Goal: Information Seeking & Learning: Compare options

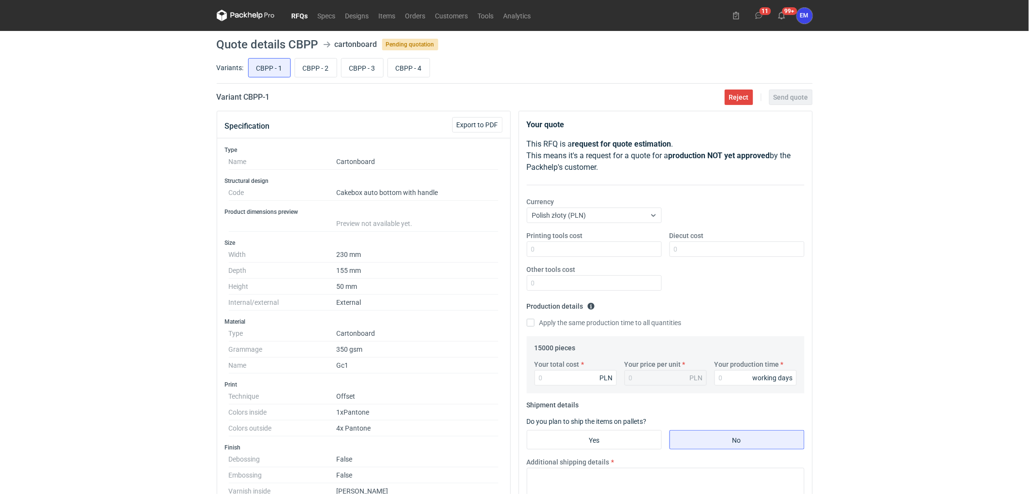
click at [305, 20] on link "RFQs" at bounding box center [300, 16] width 26 height 12
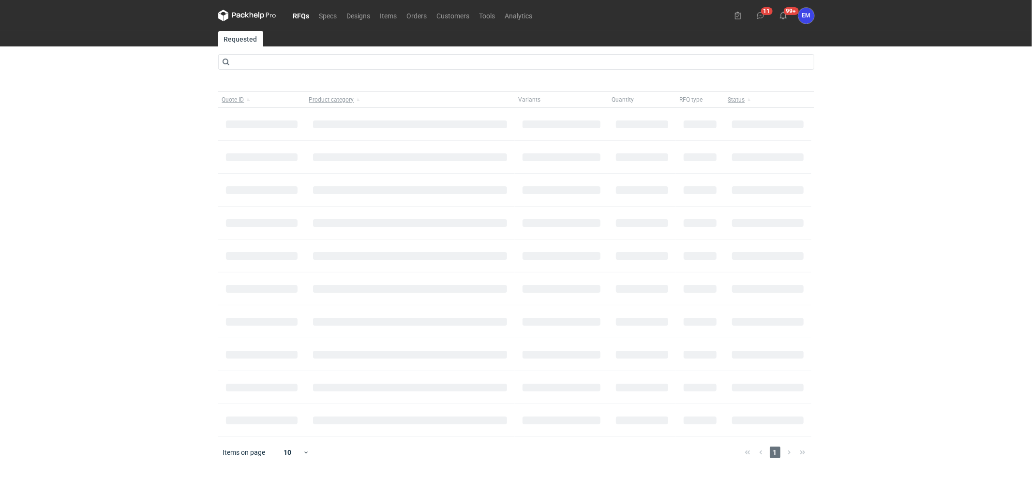
click at [302, 12] on link "RFQs" at bounding box center [301, 16] width 26 height 12
click at [302, 13] on link "RFQs" at bounding box center [301, 16] width 26 height 12
click at [252, 13] on icon at bounding box center [247, 16] width 58 height 12
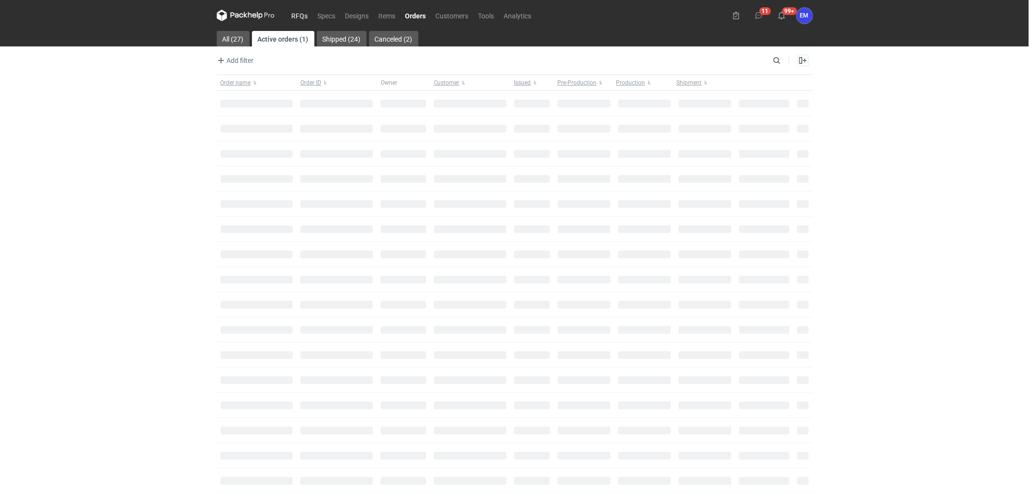
click at [302, 15] on link "RFQs" at bounding box center [300, 16] width 26 height 12
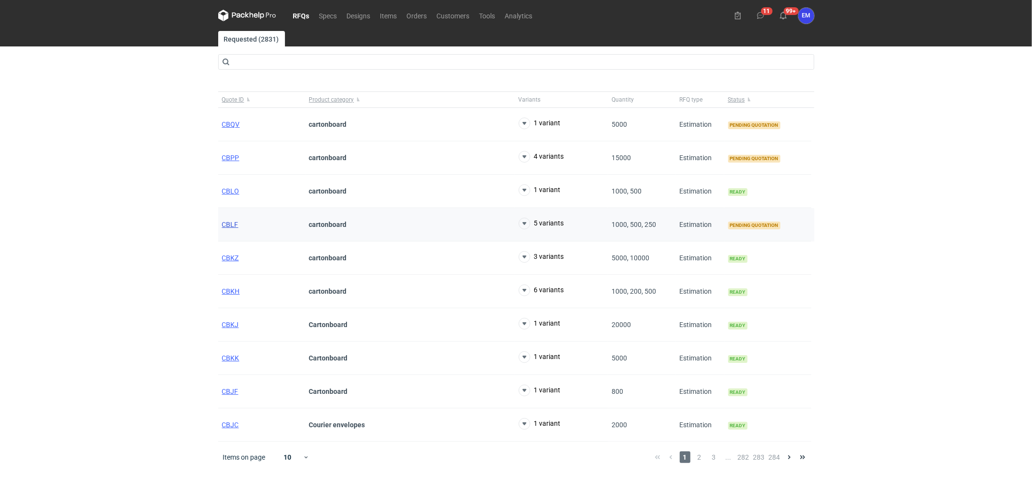
click at [227, 222] on span "CBLF" at bounding box center [230, 225] width 16 height 8
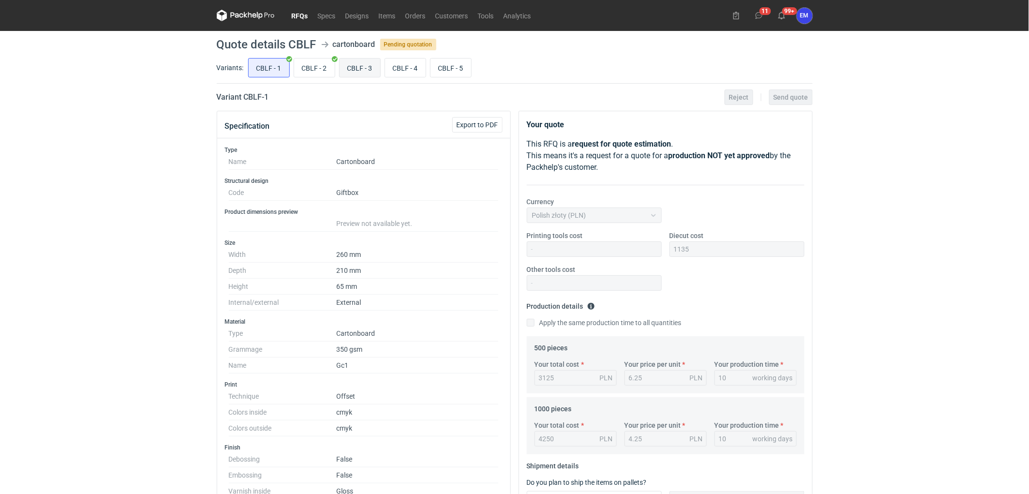
click at [360, 65] on input "CBLF - 3" at bounding box center [360, 68] width 41 height 18
radio input "true"
click at [297, 13] on link "RFQs" at bounding box center [300, 16] width 26 height 12
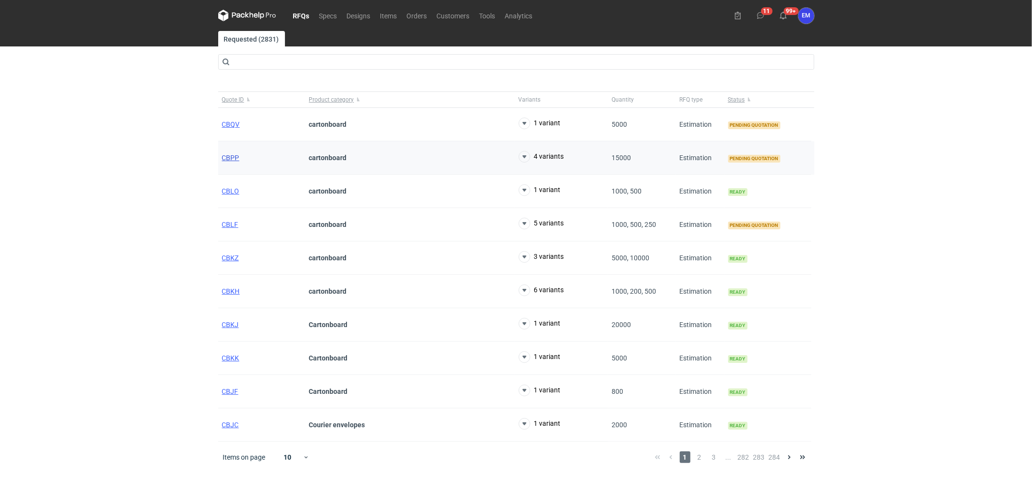
click at [233, 160] on span "CBPP" at bounding box center [230, 158] width 17 height 8
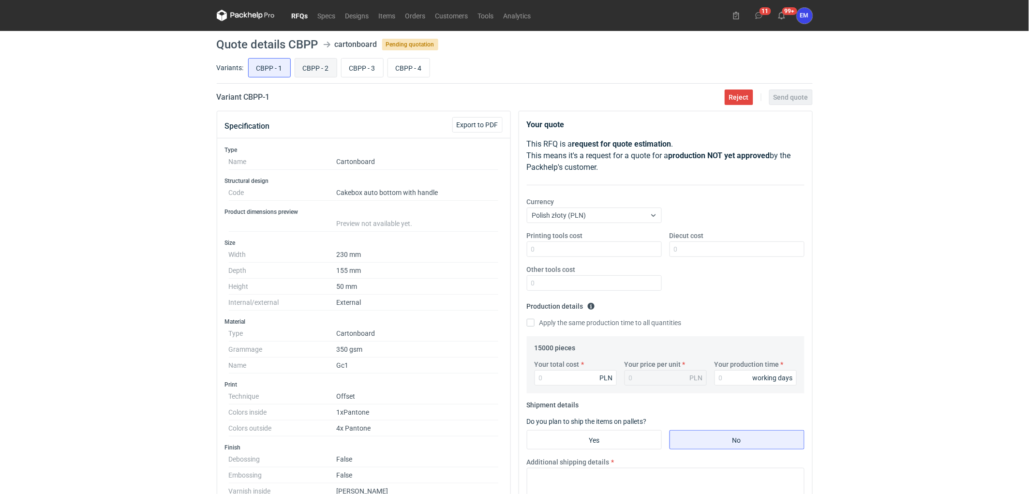
click at [318, 64] on input "CBPP - 2" at bounding box center [316, 68] width 42 height 18
radio input "true"
click at [373, 55] on main "Quote details CBPP cartonboard Pending quotation Variants: CBPP - 1 CBPP - 2 CB…" at bounding box center [515, 418] width 604 height 774
drag, startPoint x: 369, startPoint y: 60, endPoint x: 407, endPoint y: 76, distance: 41.3
click at [369, 61] on input "CBPP - 3" at bounding box center [363, 68] width 42 height 18
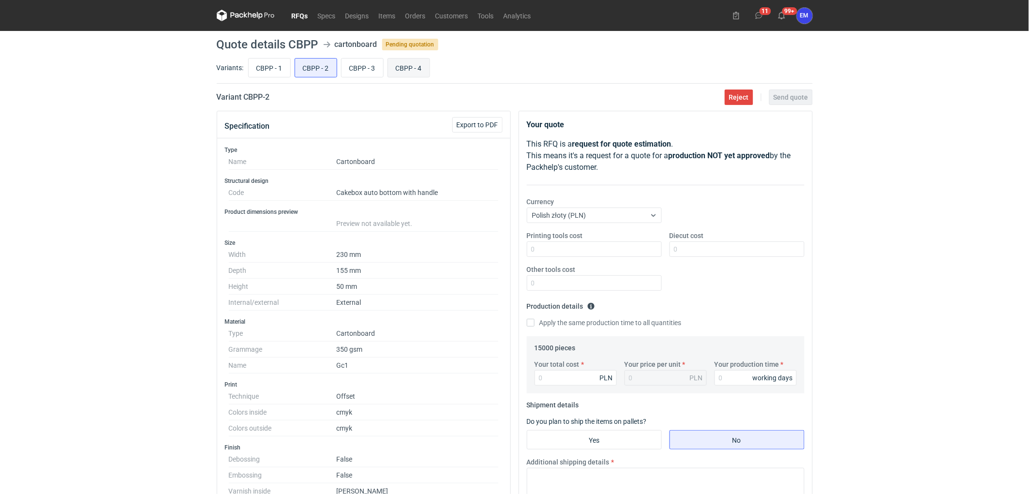
radio input "true"
click at [413, 78] on div "CBPP - 1 CBPP - 2 CBPP - 3 CBPP - 4" at bounding box center [529, 67] width 567 height 23
click at [409, 74] on input "CBPP - 4" at bounding box center [409, 68] width 42 height 18
radio input "true"
click at [272, 78] on div "CBPP - 1 CBPP - 2 CBPP - 3 CBPP - 4" at bounding box center [529, 67] width 567 height 23
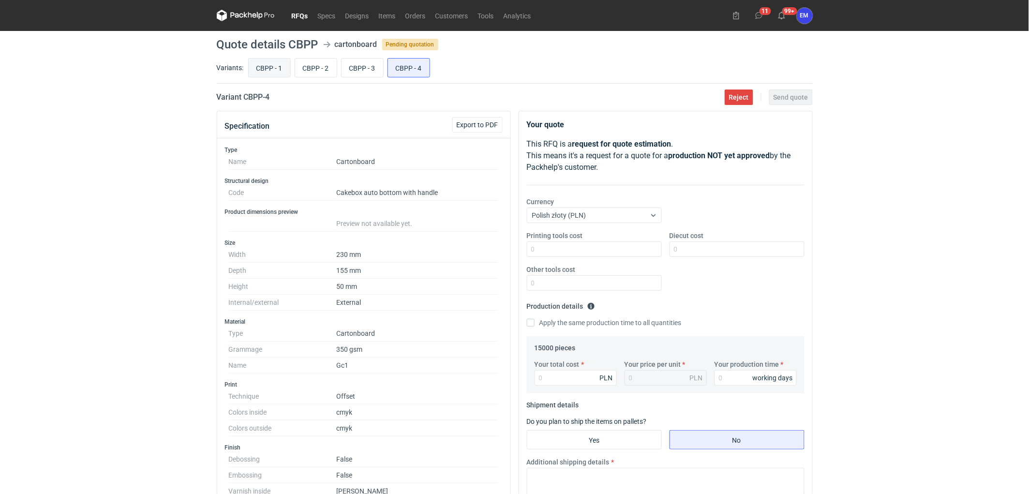
click at [260, 69] on input "CBPP - 1" at bounding box center [270, 68] width 42 height 18
radio input "true"
click at [298, 13] on link "RFQs" at bounding box center [300, 16] width 26 height 12
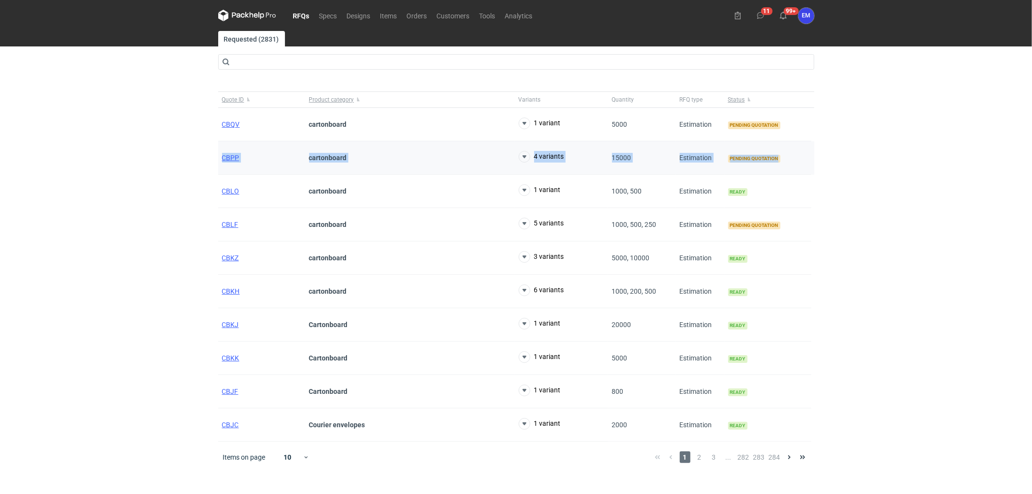
drag, startPoint x: 801, startPoint y: 161, endPoint x: 220, endPoint y: 159, distance: 580.8
click at [220, 159] on div "CBPP cartonboard 4 variants 15000 Estimation Pending quotation" at bounding box center [516, 157] width 596 height 33
click at [182, 160] on div "RFQs Specs Designs Items Orders Customers Tools Analytics 11 99+ EM [PERSON_NAM…" at bounding box center [516, 247] width 1032 height 494
click at [227, 156] on span "CBPP" at bounding box center [230, 158] width 17 height 8
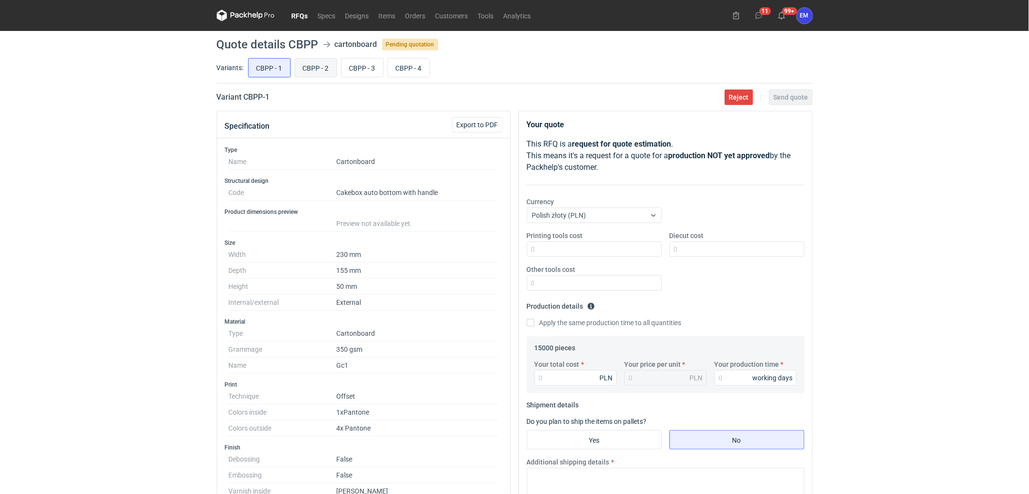
click at [317, 68] on input "CBPP - 2" at bounding box center [316, 68] width 42 height 18
radio input "true"
click at [274, 68] on input "CBPP - 1" at bounding box center [270, 68] width 42 height 18
radio input "true"
click at [305, 18] on link "RFQs" at bounding box center [300, 16] width 26 height 12
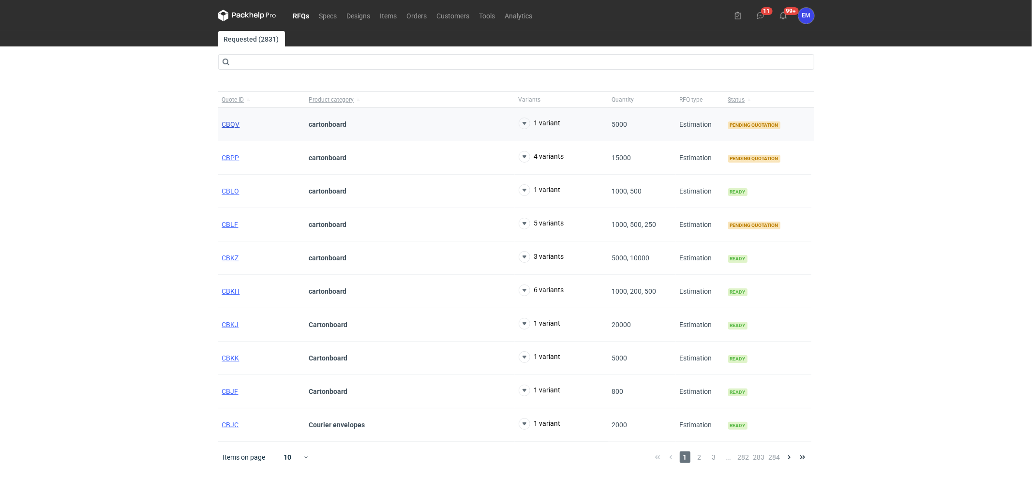
click at [223, 128] on span "CBQV" at bounding box center [231, 125] width 18 height 8
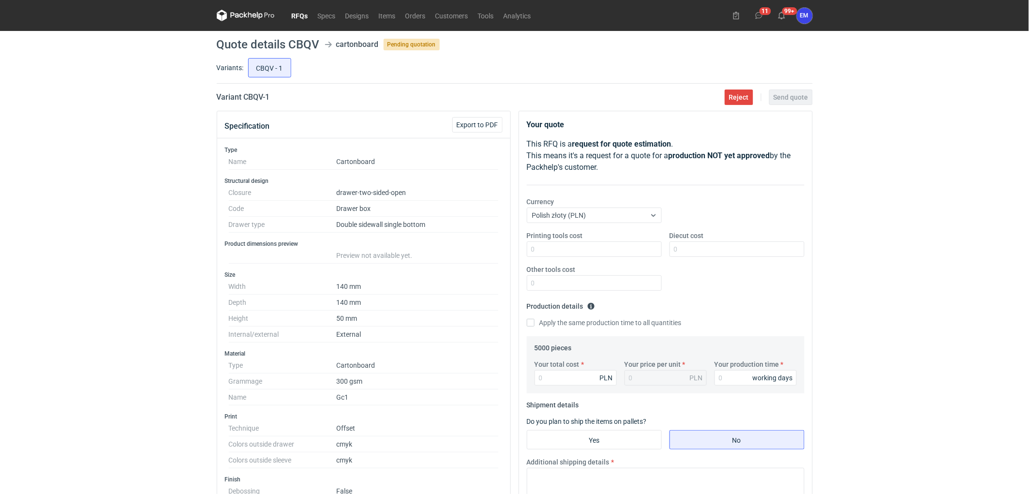
click at [303, 12] on link "RFQs" at bounding box center [300, 16] width 26 height 12
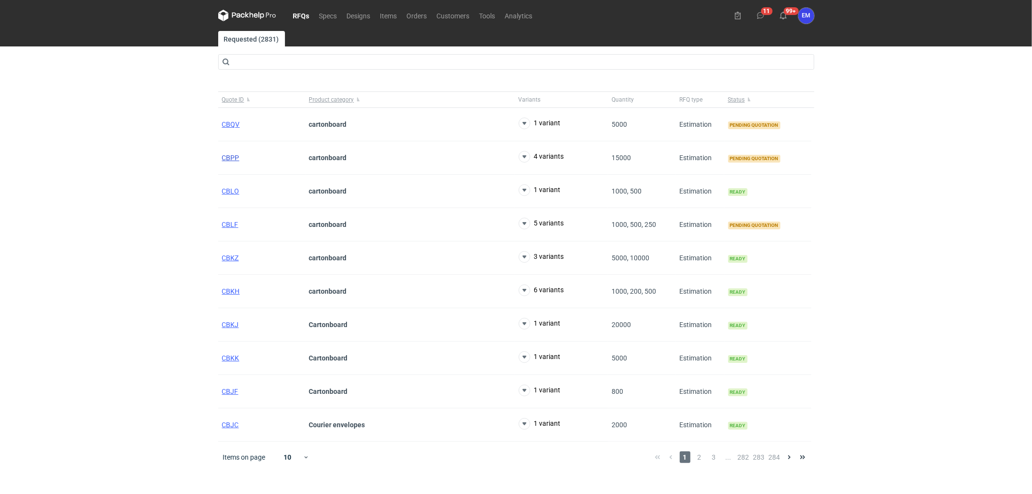
click at [234, 161] on span "CBPP" at bounding box center [230, 158] width 17 height 8
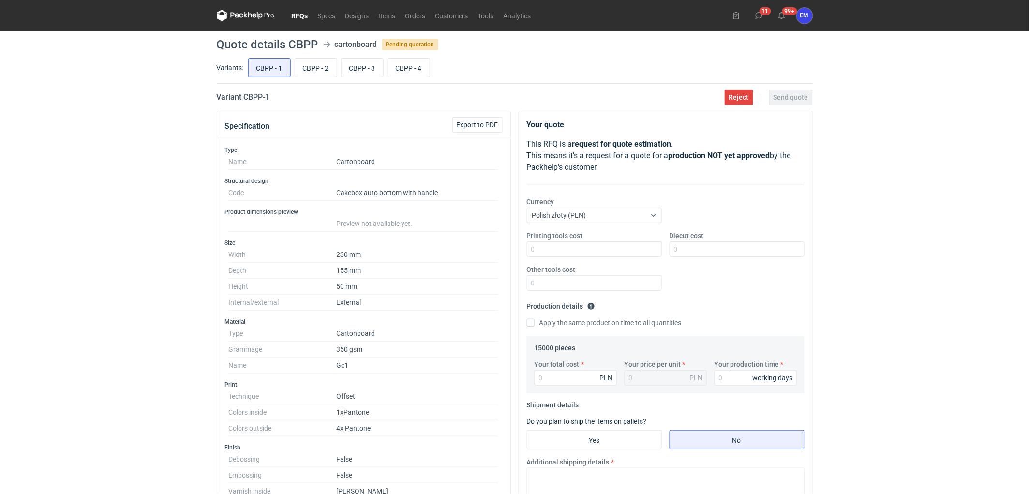
click at [297, 5] on nav "RFQs Specs Designs Items Orders Customers Tools Analytics" at bounding box center [376, 15] width 319 height 31
click at [306, 18] on link "RFQs" at bounding box center [300, 16] width 26 height 12
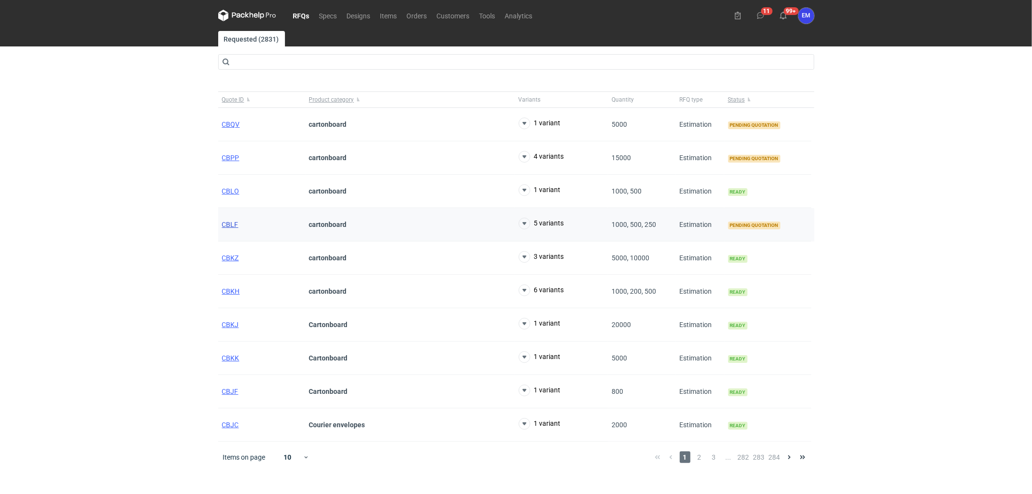
click at [225, 228] on span "CBLF" at bounding box center [230, 225] width 16 height 8
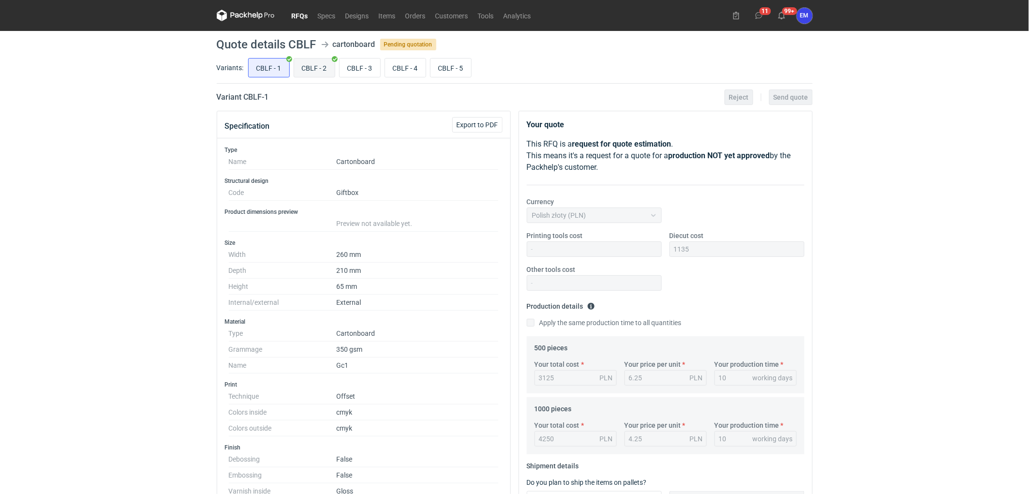
click at [329, 74] on input "CBLF - 2" at bounding box center [314, 68] width 41 height 18
radio input "true"
drag, startPoint x: 249, startPoint y: 68, endPoint x: 292, endPoint y: 66, distance: 42.6
click at [250, 68] on input "CBLF - 1" at bounding box center [269, 68] width 41 height 18
radio input "true"
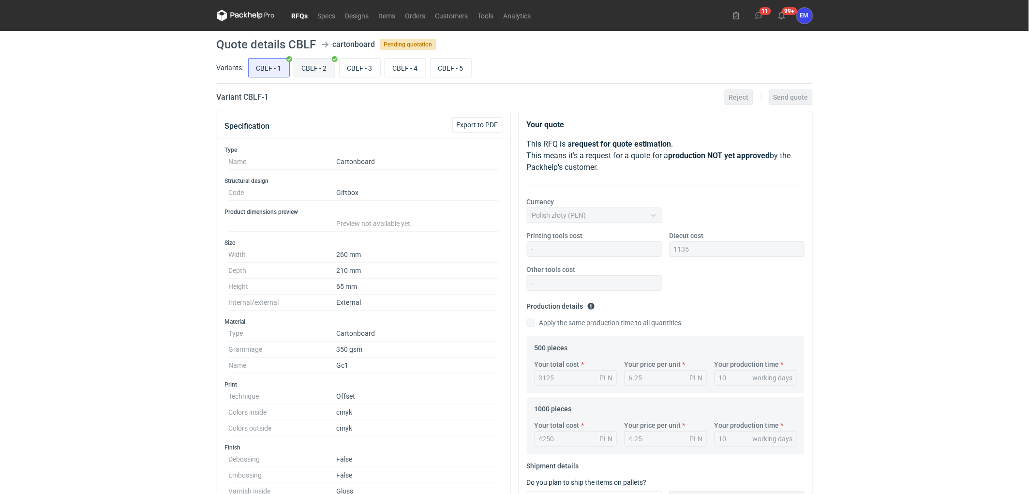
click at [305, 69] on input "CBLF - 2" at bounding box center [314, 68] width 41 height 18
radio input "true"
click at [342, 61] on input "CBLF - 3" at bounding box center [360, 68] width 41 height 18
radio input "true"
click at [301, 17] on link "RFQs" at bounding box center [300, 16] width 26 height 12
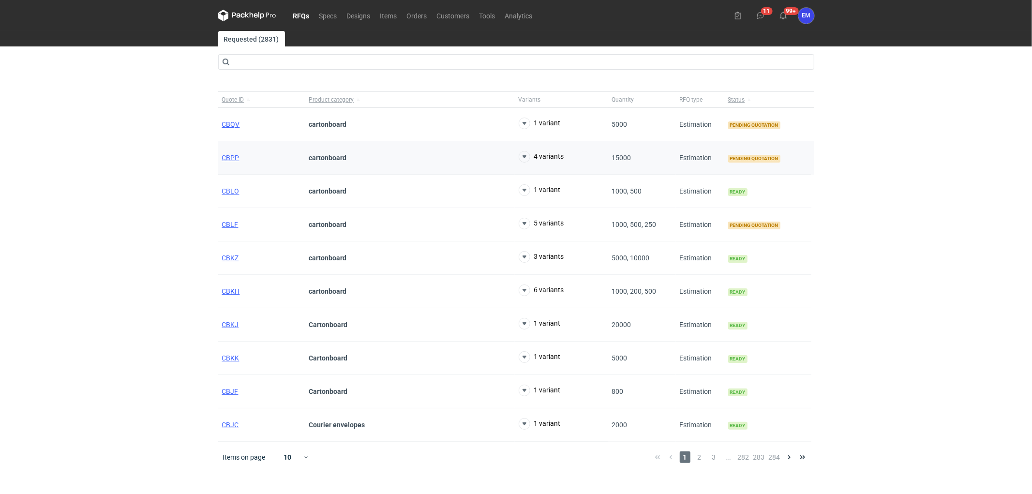
click at [235, 162] on div "CBPP" at bounding box center [261, 157] width 87 height 33
click at [234, 159] on span "CBPP" at bounding box center [230, 158] width 17 height 8
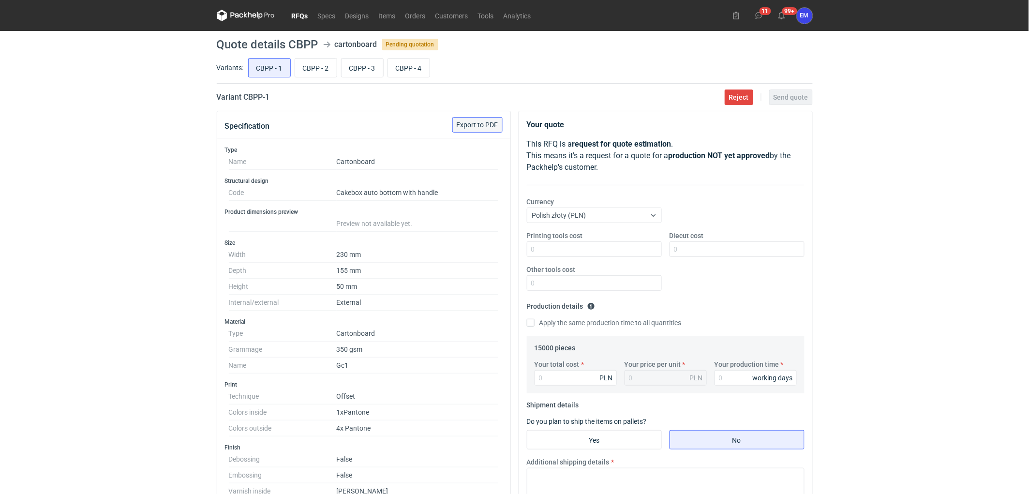
click at [467, 122] on span "Export to PDF" at bounding box center [478, 124] width 42 height 7
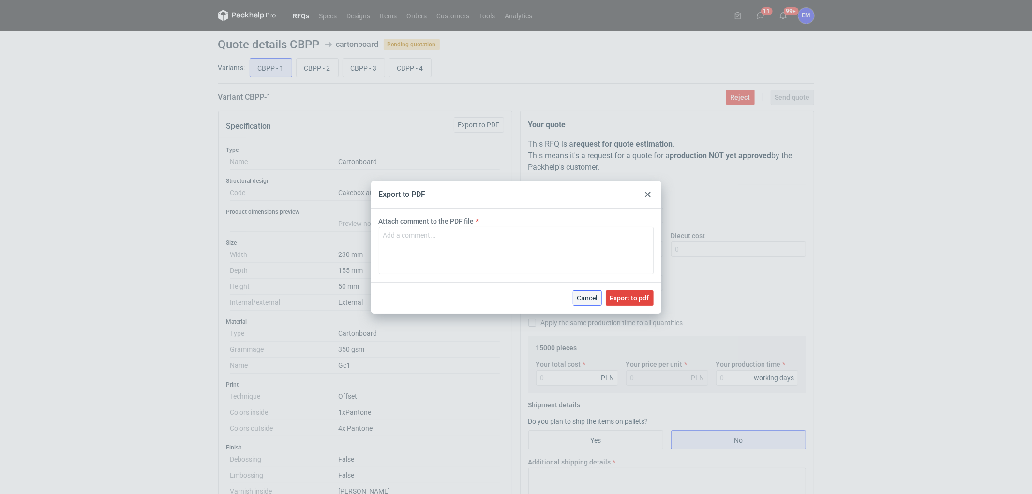
click at [594, 298] on span "Cancel" at bounding box center [587, 298] width 20 height 7
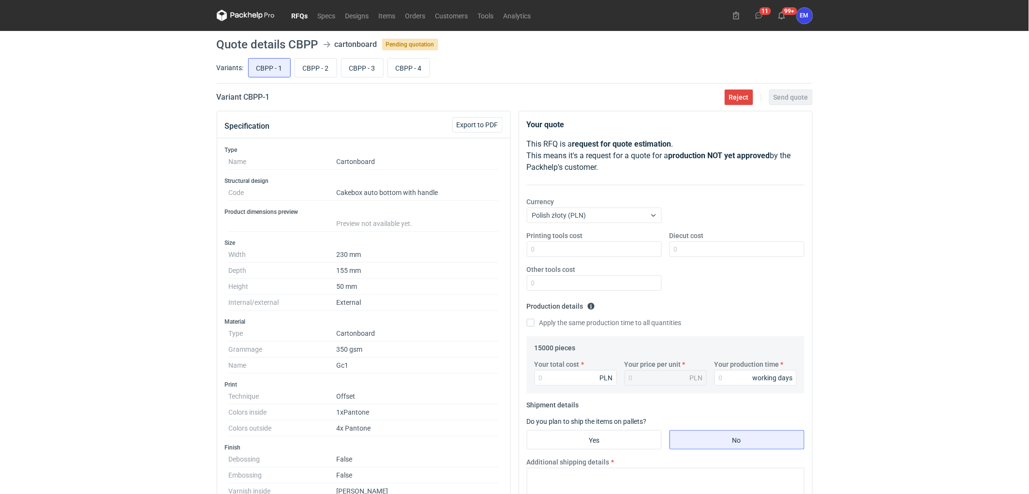
click at [279, 120] on div "Specification" at bounding box center [255, 126] width 61 height 23
click at [473, 127] on span "Export to PDF" at bounding box center [478, 124] width 42 height 7
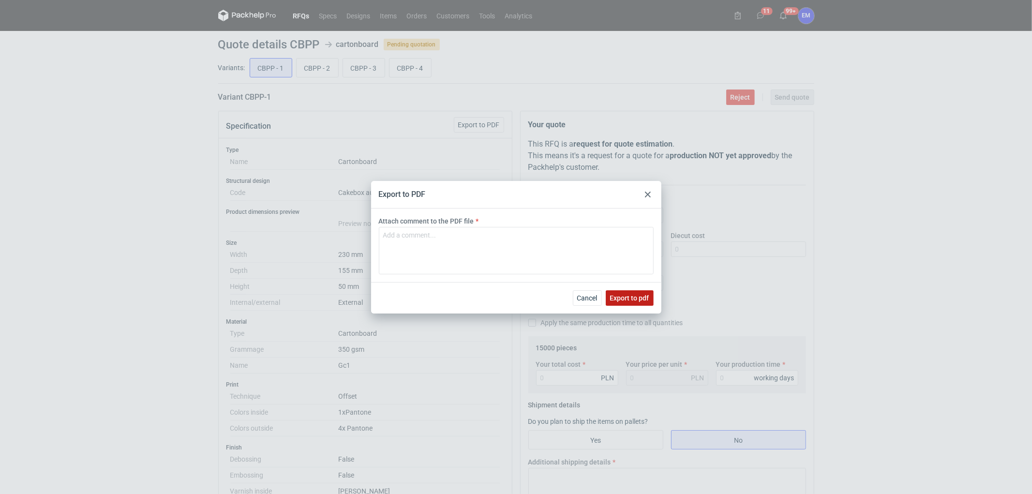
click at [641, 296] on span "Export to pdf" at bounding box center [629, 298] width 39 height 7
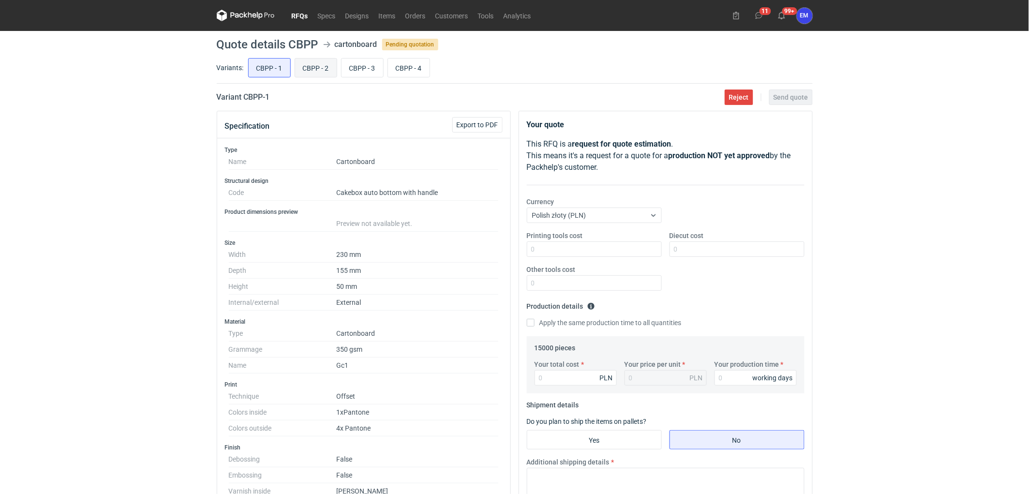
click at [323, 65] on input "CBPP - 2" at bounding box center [316, 68] width 42 height 18
radio input "true"
click at [465, 119] on button "Export to PDF" at bounding box center [478, 124] width 50 height 15
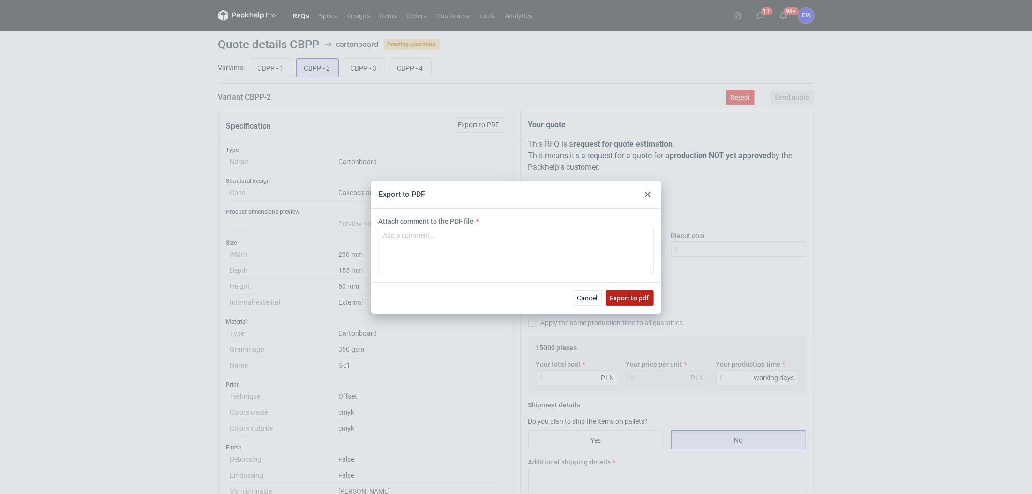
click at [634, 303] on button "Export to pdf" at bounding box center [630, 297] width 48 height 15
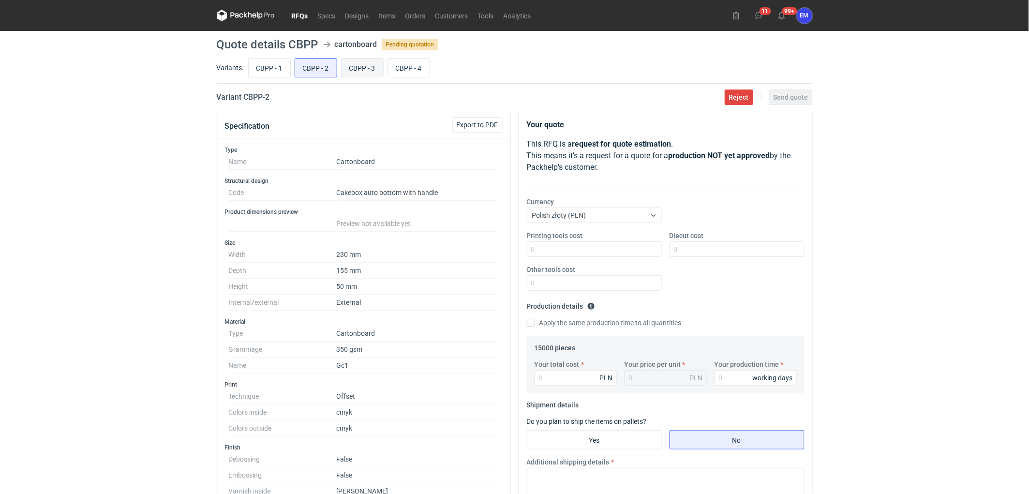
click at [370, 71] on input "CBPP - 3" at bounding box center [363, 68] width 42 height 18
radio input "true"
click at [492, 124] on span "Export to PDF" at bounding box center [478, 124] width 42 height 7
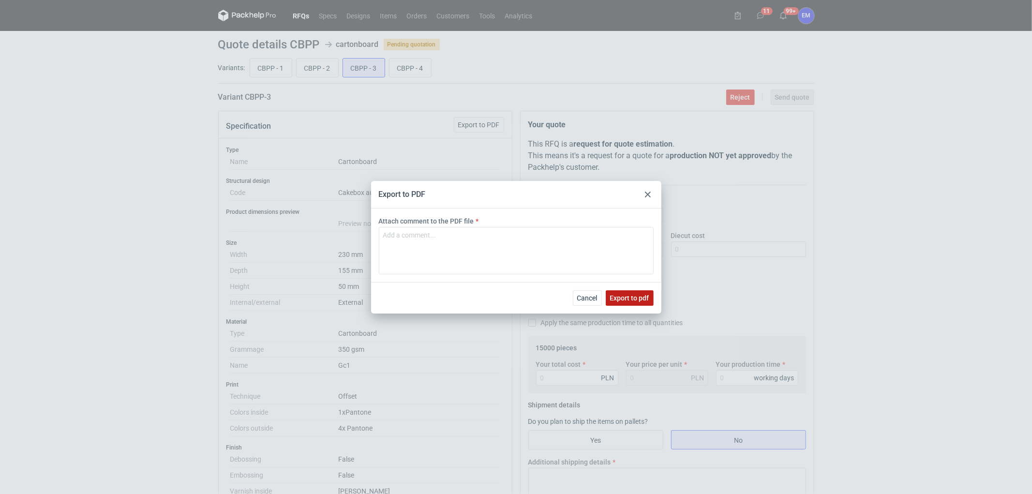
click at [633, 303] on button "Export to pdf" at bounding box center [630, 297] width 48 height 15
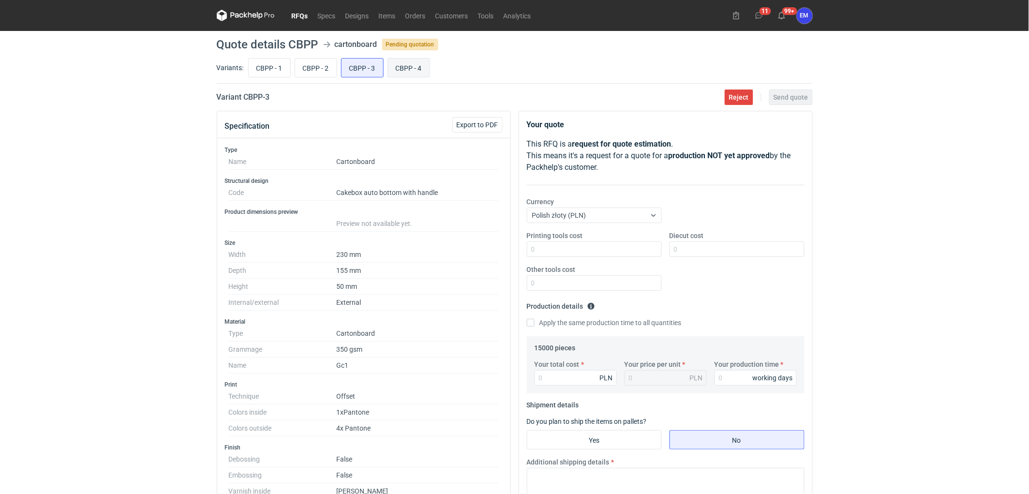
click at [424, 70] on input "CBPP - 4" at bounding box center [409, 68] width 42 height 18
radio input "true"
click at [486, 121] on span "Export to PDF" at bounding box center [478, 124] width 42 height 7
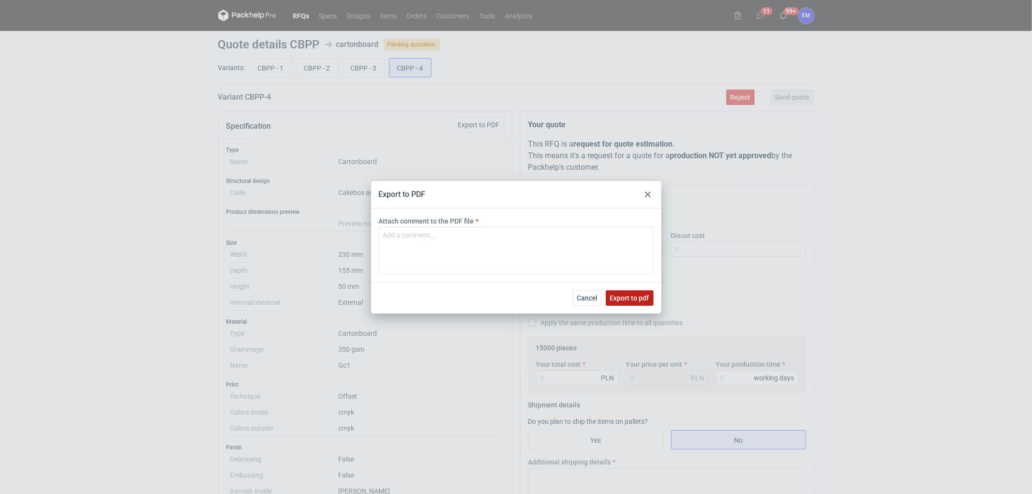
click at [634, 301] on span "Export to pdf" at bounding box center [629, 298] width 39 height 7
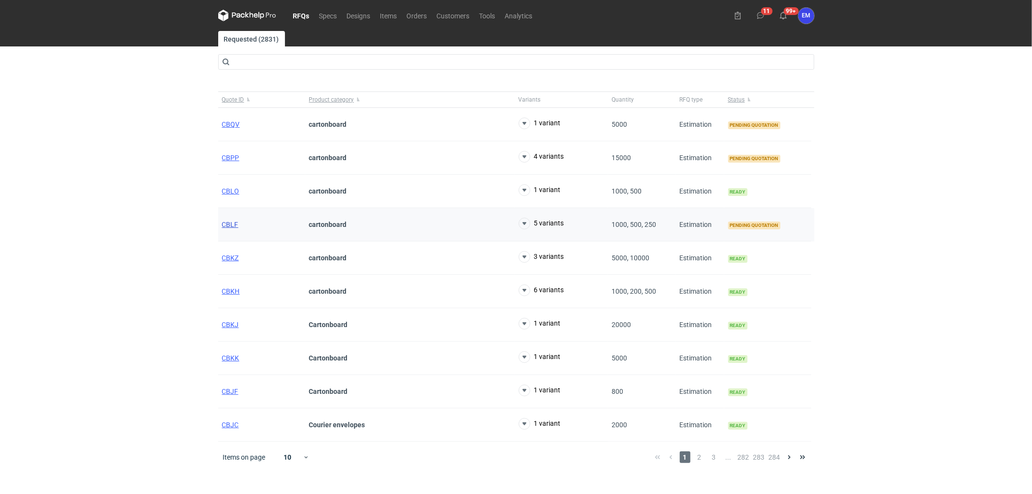
click at [229, 228] on span "CBLF" at bounding box center [230, 225] width 16 height 8
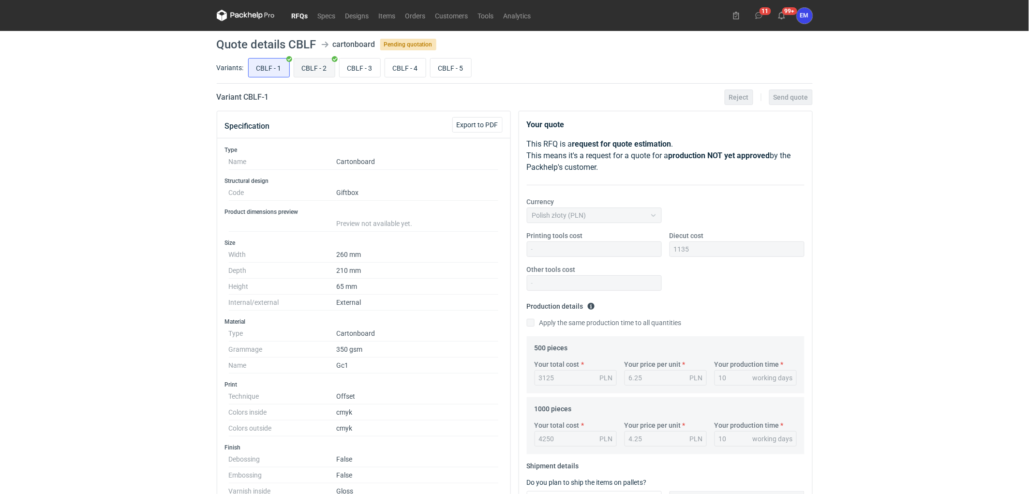
click at [312, 73] on input "CBLF - 2" at bounding box center [314, 68] width 41 height 18
radio input "true"
click at [276, 68] on input "CBLF - 1" at bounding box center [269, 68] width 41 height 18
radio input "true"
click at [315, 71] on input "CBLF - 2" at bounding box center [314, 68] width 41 height 18
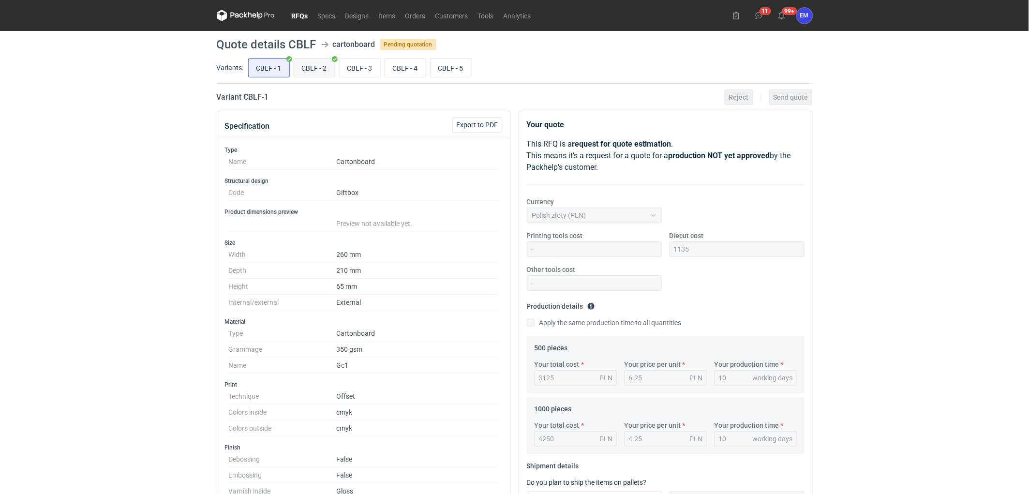
radio input "true"
click at [255, 64] on input "CBLF - 1" at bounding box center [269, 68] width 41 height 18
radio input "true"
click at [364, 69] on input "CBLF - 3" at bounding box center [360, 68] width 41 height 18
radio input "true"
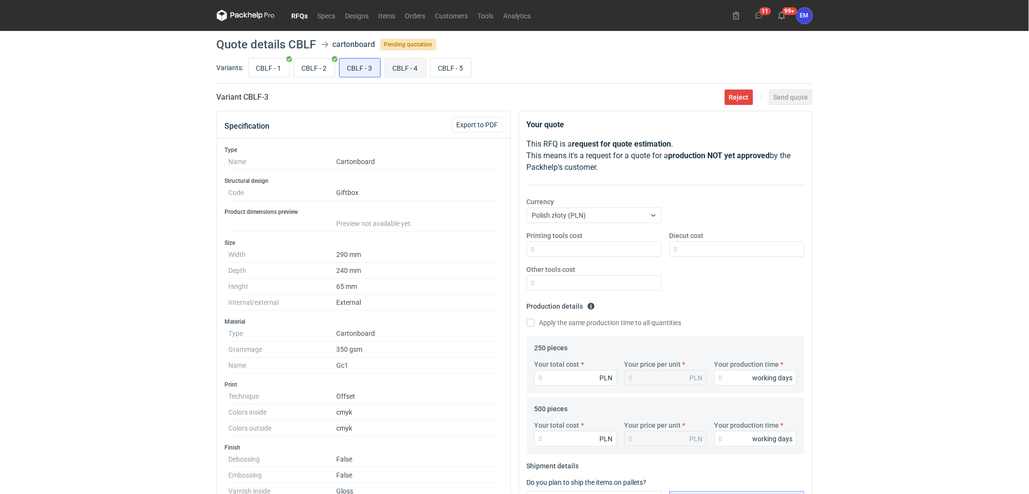
click at [414, 64] on input "CBLF - 4" at bounding box center [405, 68] width 41 height 18
radio input "true"
click at [470, 75] on input "CBLF - 5" at bounding box center [451, 68] width 41 height 18
radio input "true"
drag, startPoint x: 415, startPoint y: 76, endPoint x: 378, endPoint y: 71, distance: 37.0
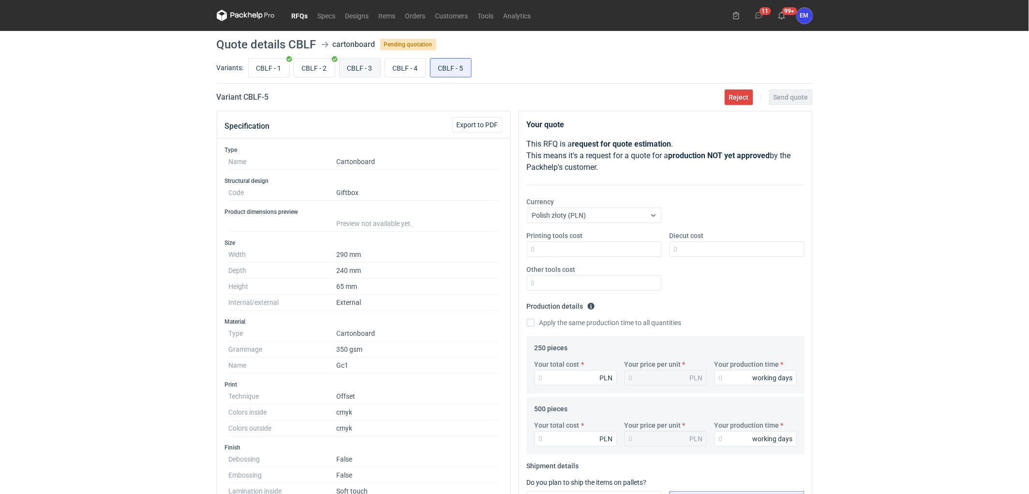
click at [414, 76] on input "CBLF - 4" at bounding box center [405, 68] width 41 height 18
radio input "true"
click at [360, 66] on input "CBLF - 3" at bounding box center [360, 68] width 41 height 18
radio input "true"
click at [408, 70] on input "CBLF - 4" at bounding box center [405, 68] width 41 height 18
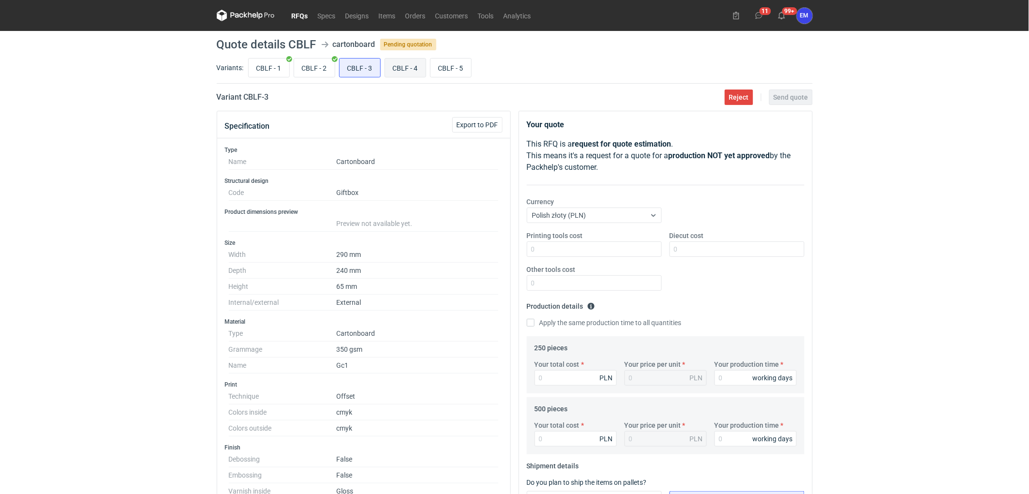
radio input "true"
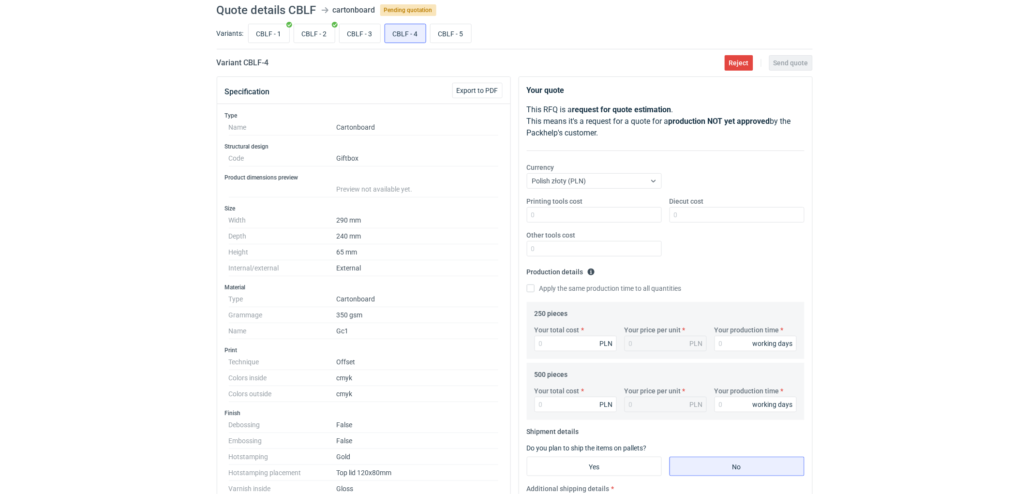
scroll to position [54, 0]
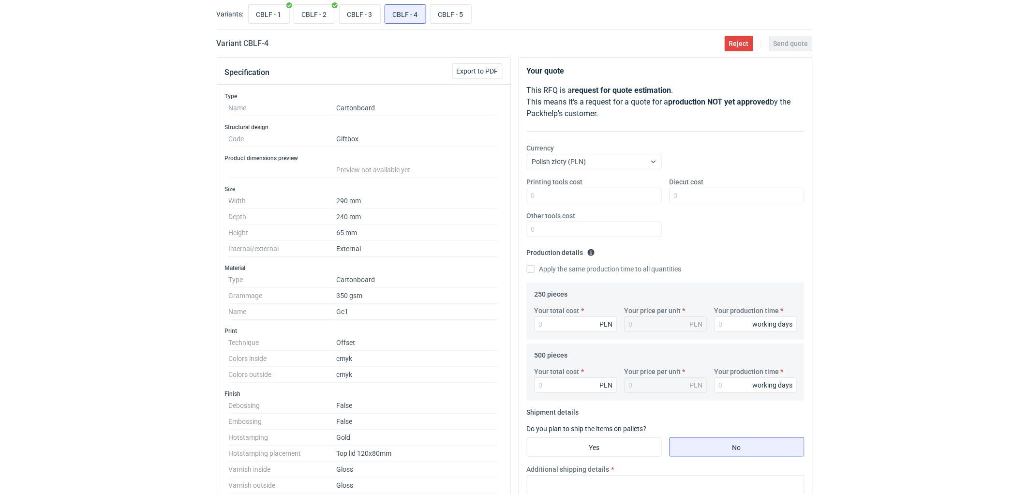
click at [357, 25] on div "CBLF - 1 CBLF - 2 CBLF - 3 CBLF - 4 CBLF - 5" at bounding box center [529, 13] width 567 height 23
click at [360, 15] on input "CBLF - 3" at bounding box center [360, 14] width 41 height 18
radio input "true"
click at [397, 19] on input "CBLF - 4" at bounding box center [405, 14] width 41 height 18
radio input "true"
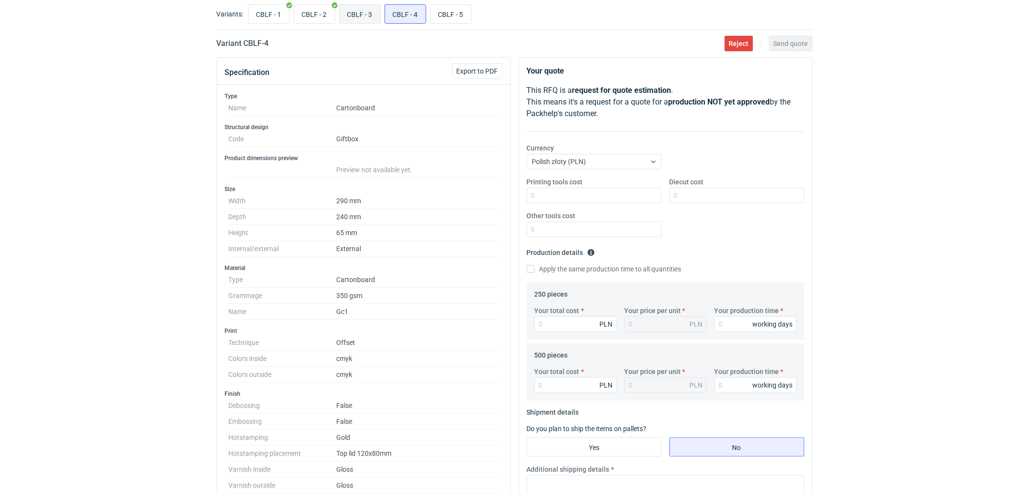
click at [359, 13] on input "CBLF - 3" at bounding box center [360, 14] width 41 height 18
radio input "true"
click at [412, 15] on input "CBLF - 4" at bounding box center [405, 14] width 41 height 18
radio input "true"
click at [447, 20] on input "CBLF - 5" at bounding box center [451, 14] width 41 height 18
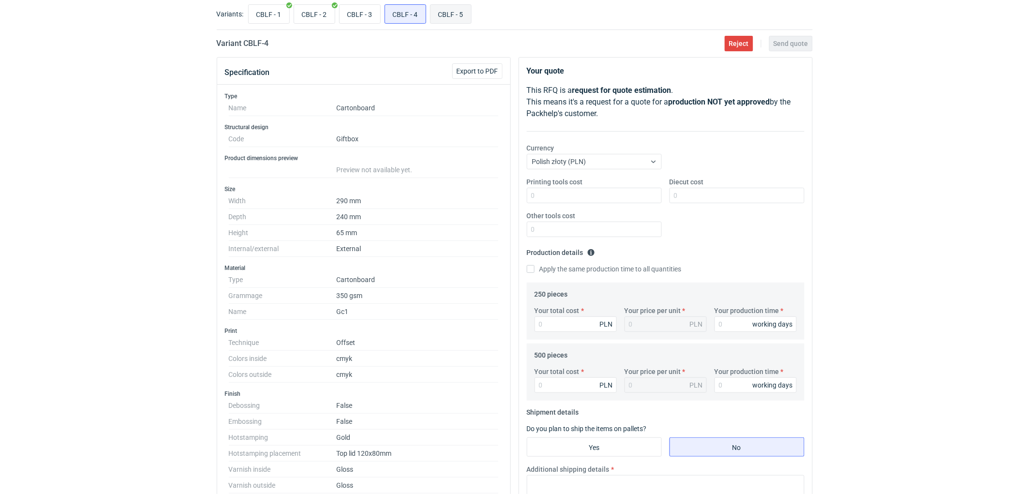
radio input "true"
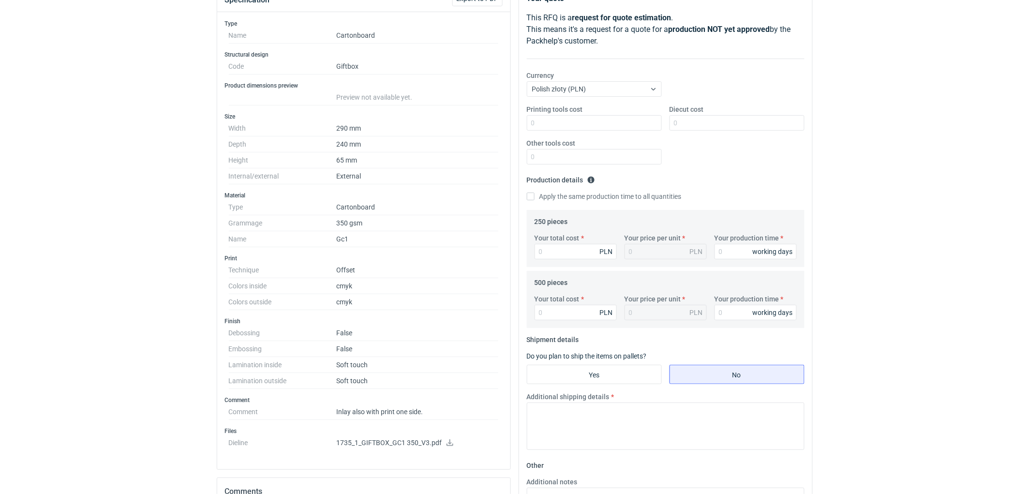
scroll to position [54, 0]
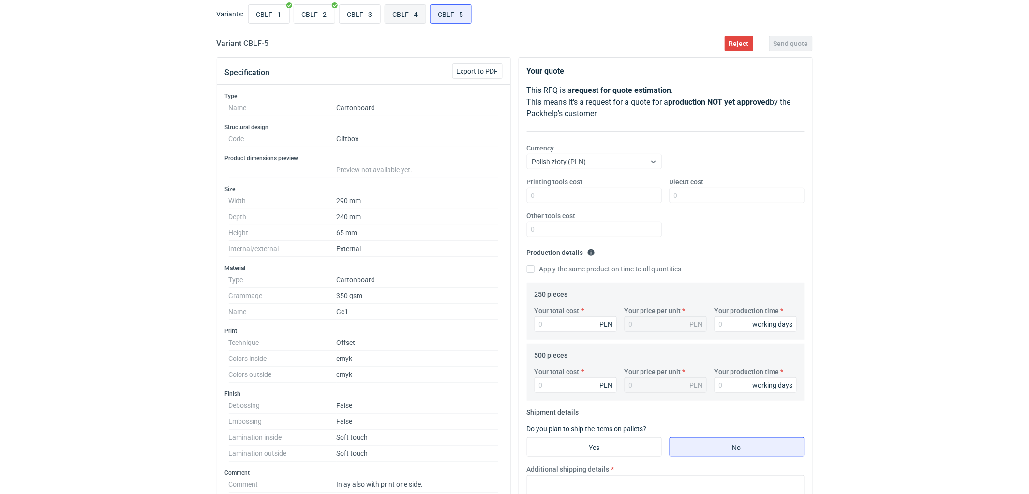
click at [413, 8] on input "CBLF - 4" at bounding box center [405, 14] width 41 height 18
radio input "true"
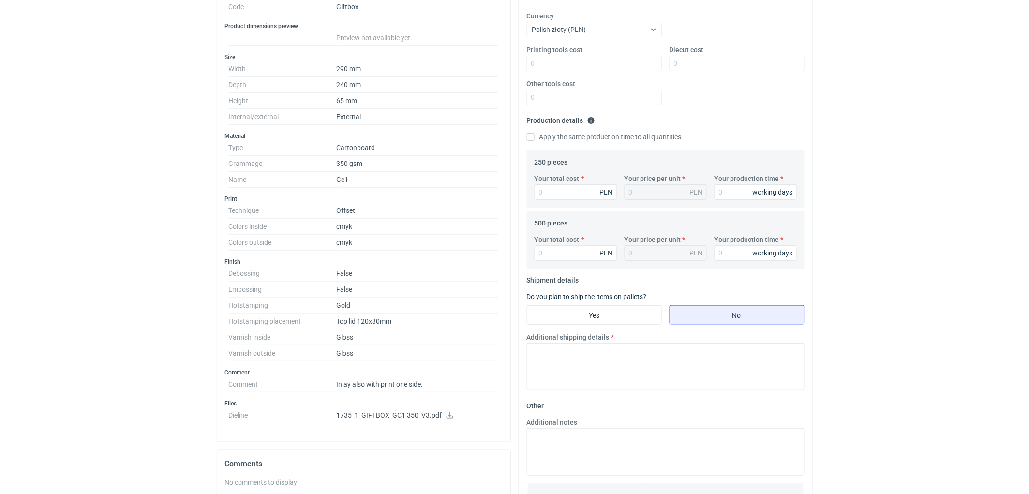
scroll to position [215, 0]
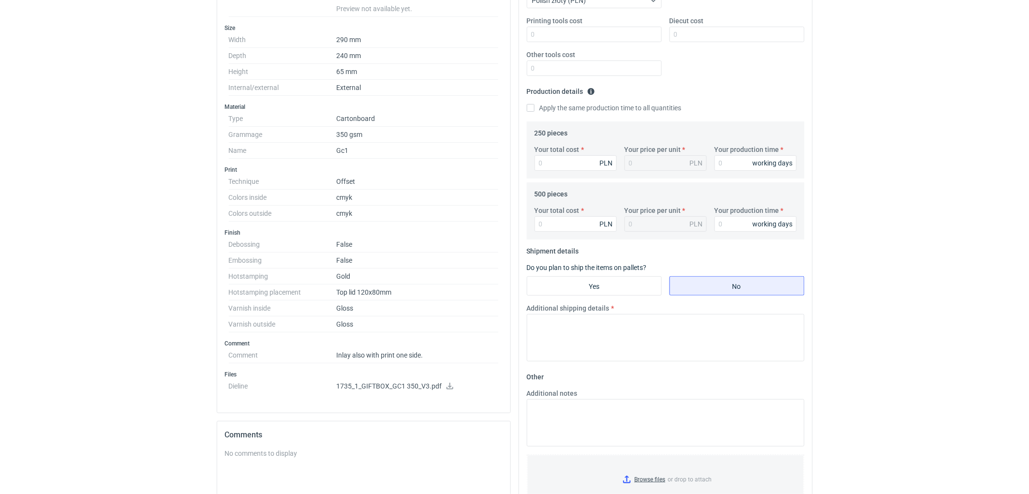
click at [401, 386] on p "1735_1_GIFTBOX_GC1 350_V3.pdf" at bounding box center [418, 386] width 162 height 9
click at [451, 385] on icon at bounding box center [450, 386] width 8 height 7
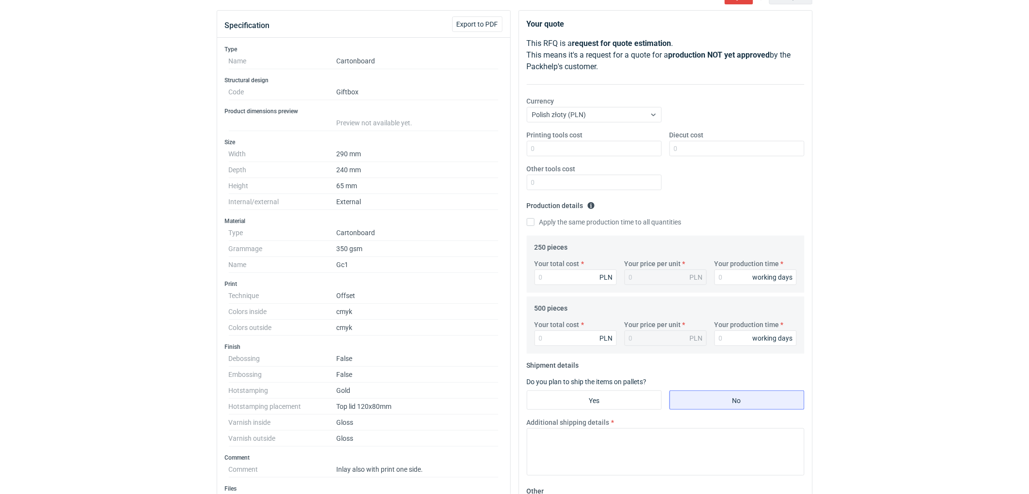
scroll to position [0, 0]
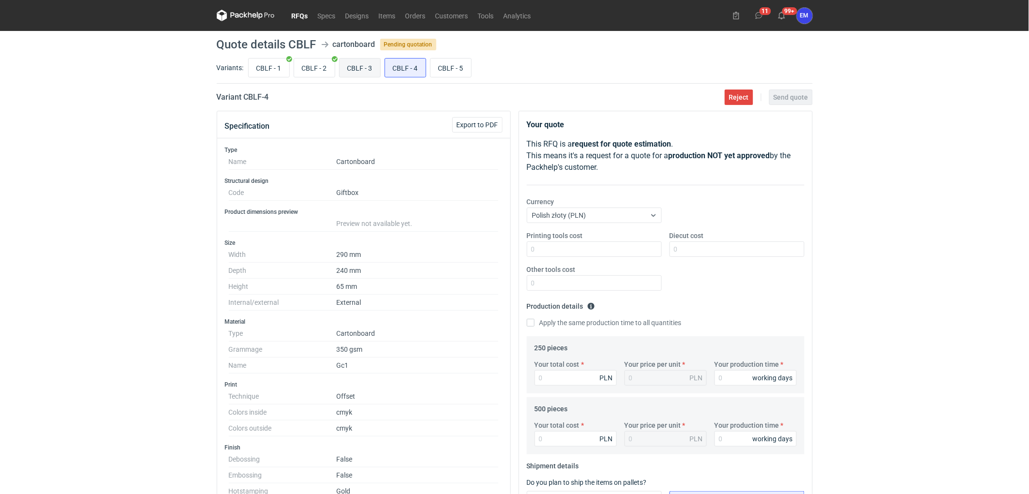
click at [364, 63] on input "CBLF - 3" at bounding box center [360, 68] width 41 height 18
radio input "true"
click at [481, 129] on button "Export to PDF" at bounding box center [478, 124] width 50 height 15
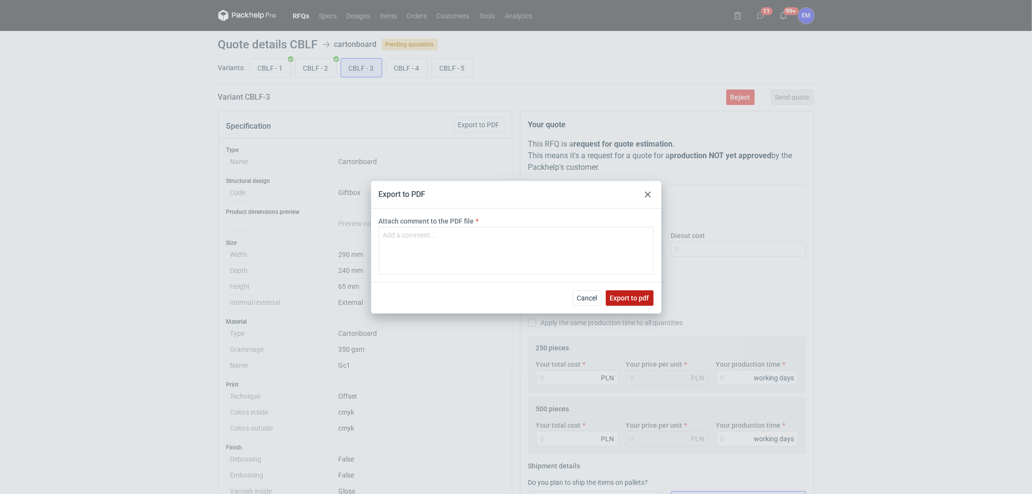
click at [649, 304] on button "Export to pdf" at bounding box center [630, 297] width 48 height 15
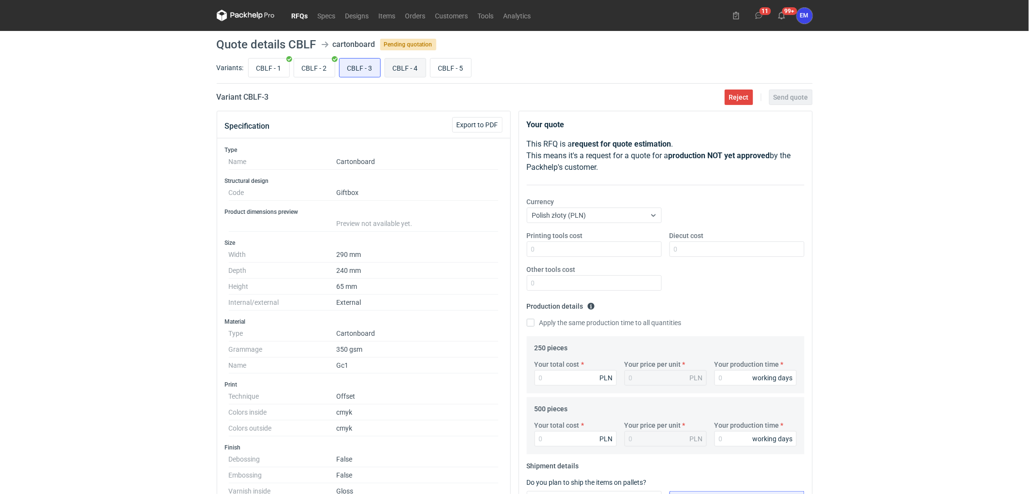
click at [408, 65] on input "CBLF - 4" at bounding box center [405, 68] width 41 height 18
radio input "true"
click at [483, 121] on span "Export to PDF" at bounding box center [478, 124] width 42 height 7
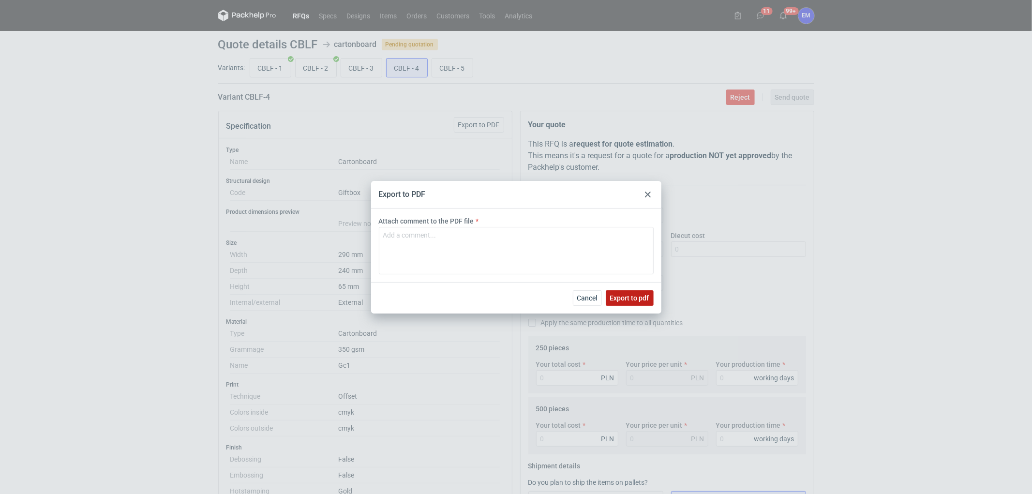
click at [631, 303] on button "Export to pdf" at bounding box center [630, 297] width 48 height 15
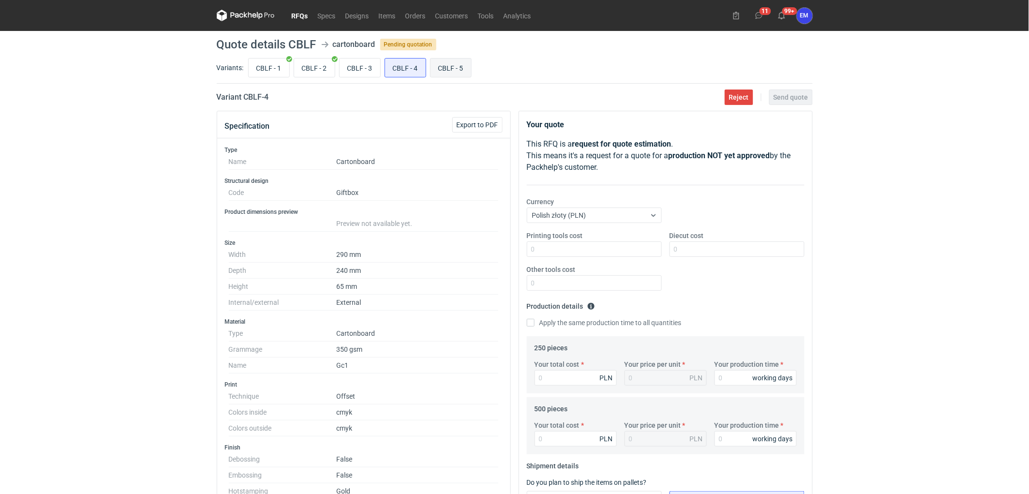
click at [444, 60] on input "CBLF - 5" at bounding box center [451, 68] width 41 height 18
radio input "true"
click at [495, 122] on span "Export to PDF" at bounding box center [478, 124] width 42 height 7
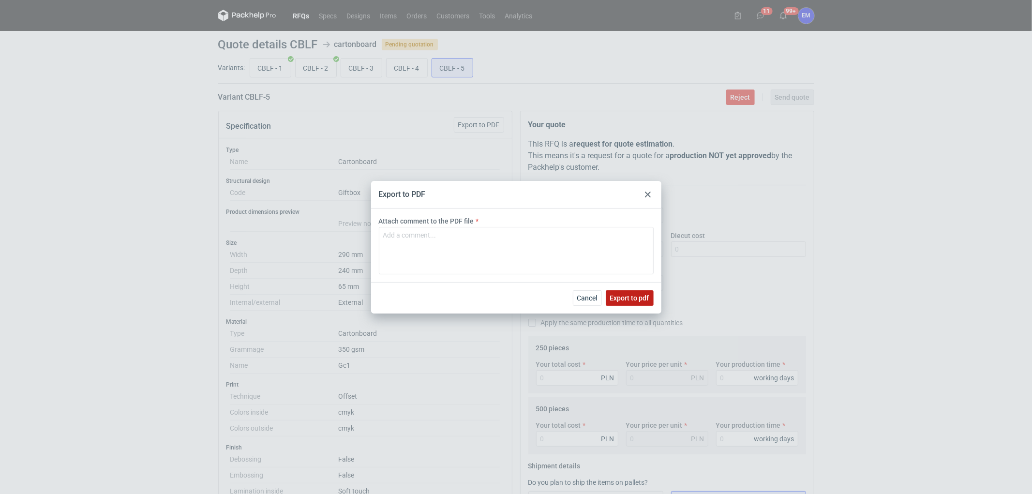
click at [637, 299] on span "Export to pdf" at bounding box center [629, 298] width 39 height 7
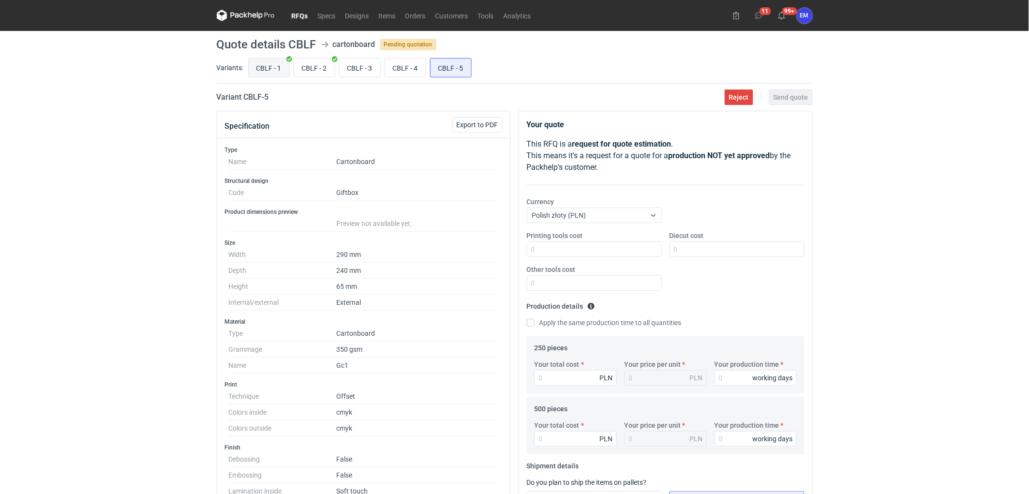
click at [280, 71] on input "CBLF - 1" at bounding box center [269, 68] width 41 height 18
radio input "true"
click at [311, 64] on input "CBLF - 2" at bounding box center [314, 68] width 41 height 18
radio input "true"
click at [365, 64] on input "CBLF - 3" at bounding box center [360, 68] width 41 height 18
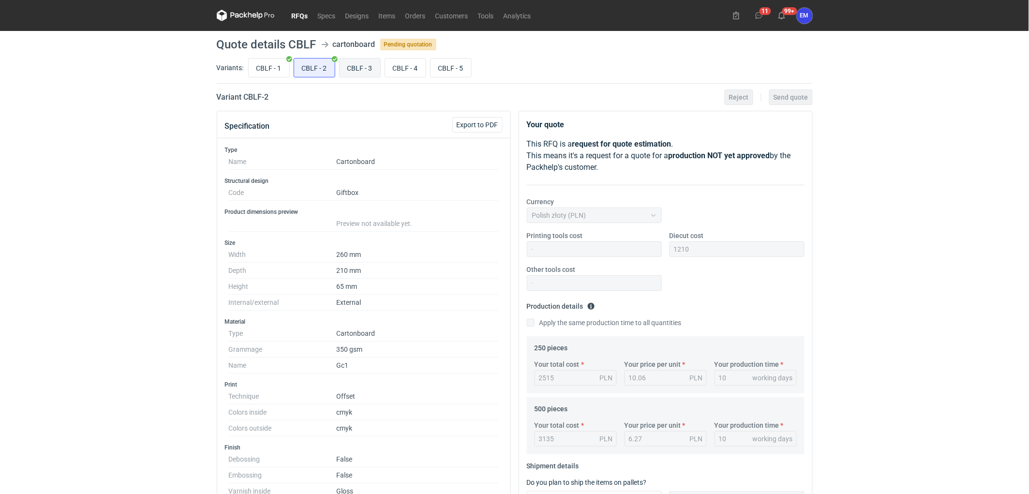
radio input "true"
click at [332, 65] on input "CBLF - 2" at bounding box center [314, 68] width 41 height 18
radio input "true"
click at [268, 74] on input "CBLF - 1" at bounding box center [269, 68] width 41 height 18
radio input "true"
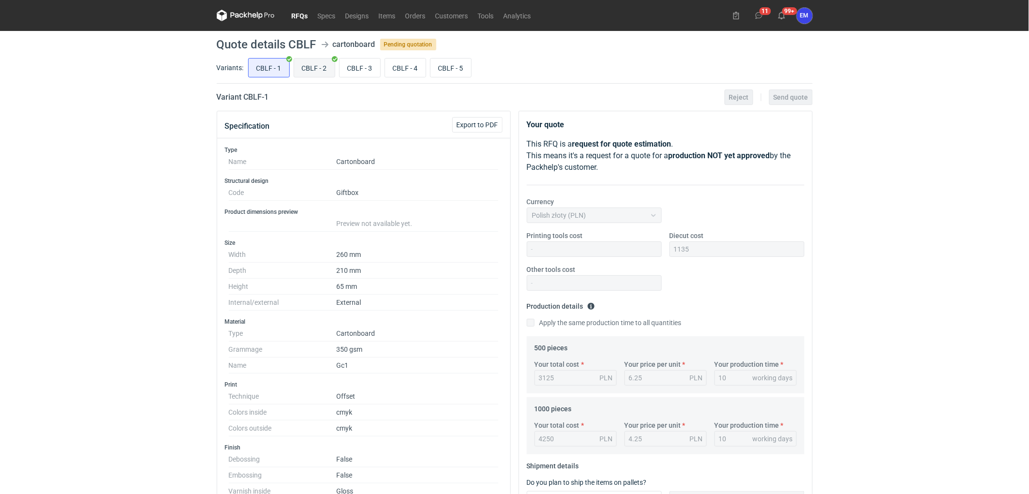
click at [318, 65] on input "CBLF - 2" at bounding box center [314, 68] width 41 height 18
radio input "true"
click at [366, 69] on input "CBLF - 3" at bounding box center [360, 68] width 41 height 18
radio input "true"
click at [407, 61] on input "CBLF - 4" at bounding box center [405, 68] width 41 height 18
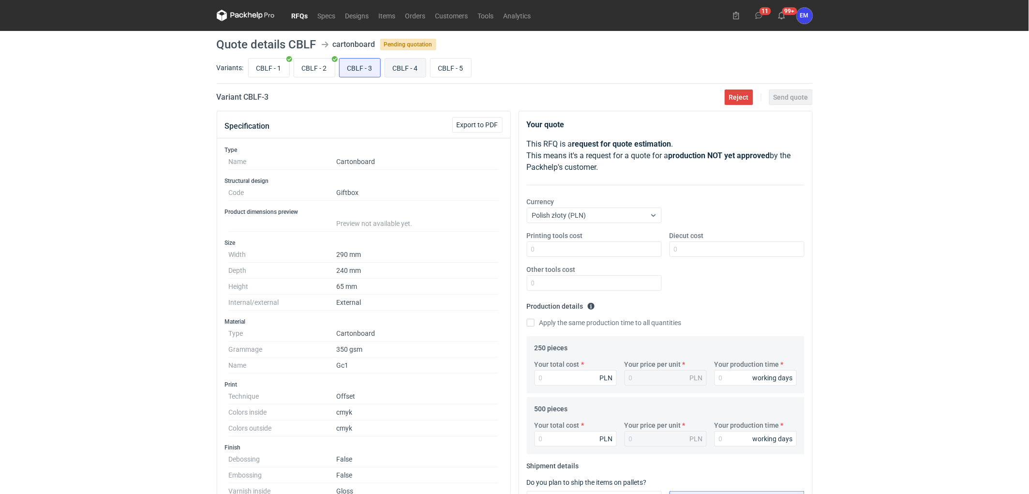
radio input "true"
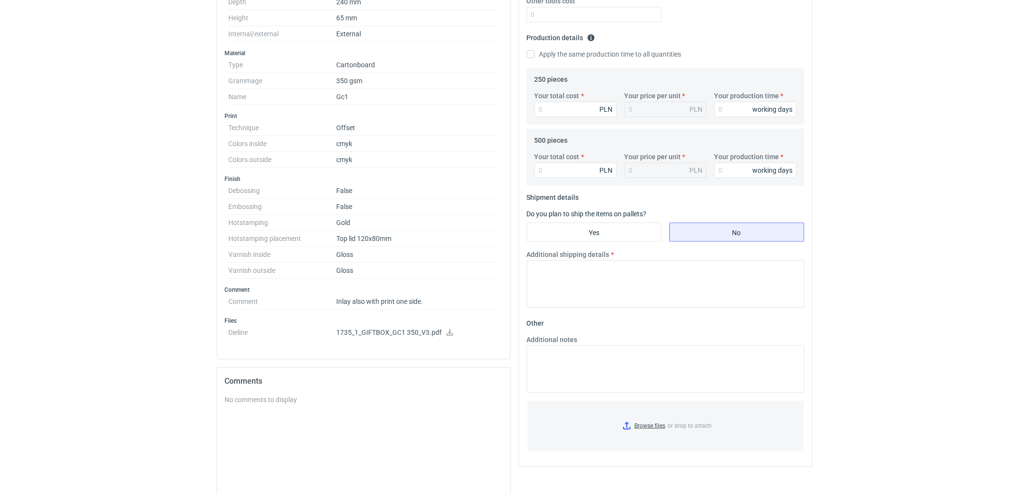
scroll to position [54, 0]
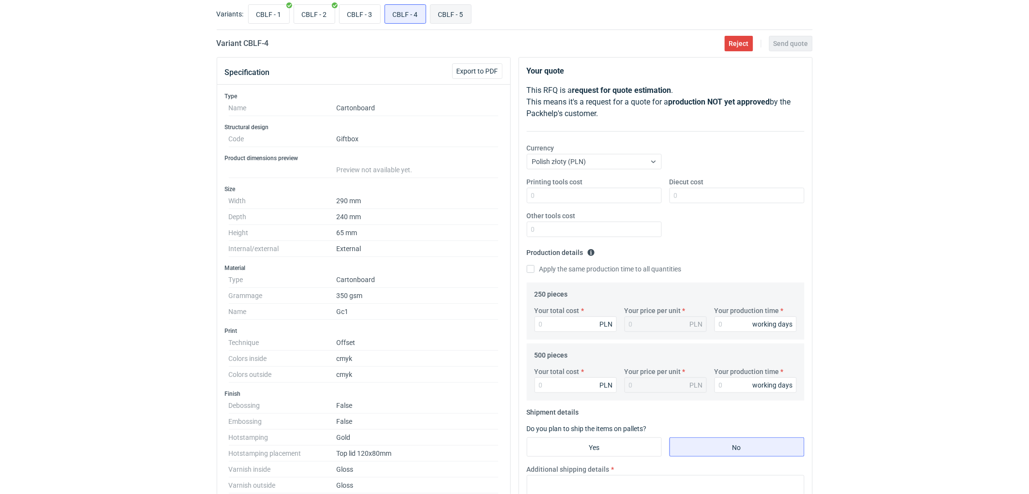
click at [448, 9] on input "CBLF - 5" at bounding box center [451, 14] width 41 height 18
radio input "true"
click at [273, 21] on input "CBLF - 1" at bounding box center [269, 14] width 41 height 18
radio input "true"
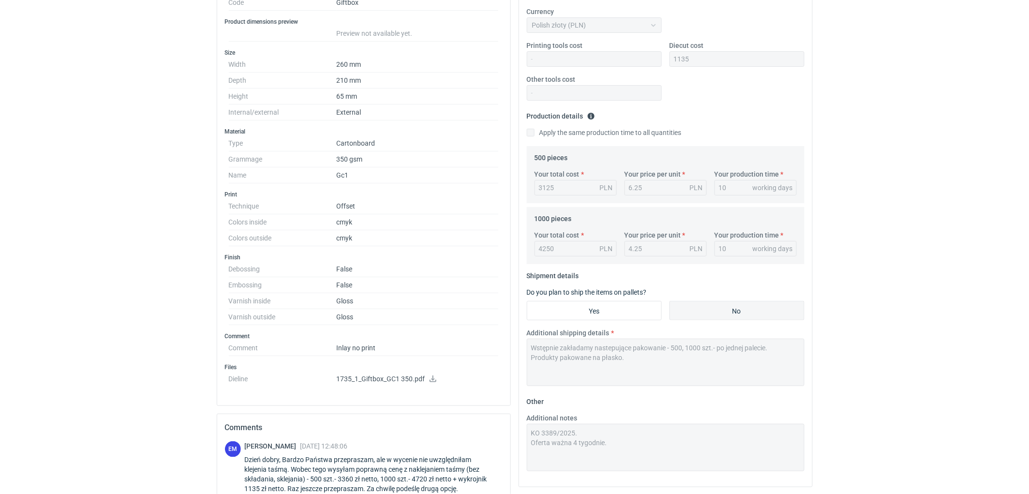
scroll to position [54, 0]
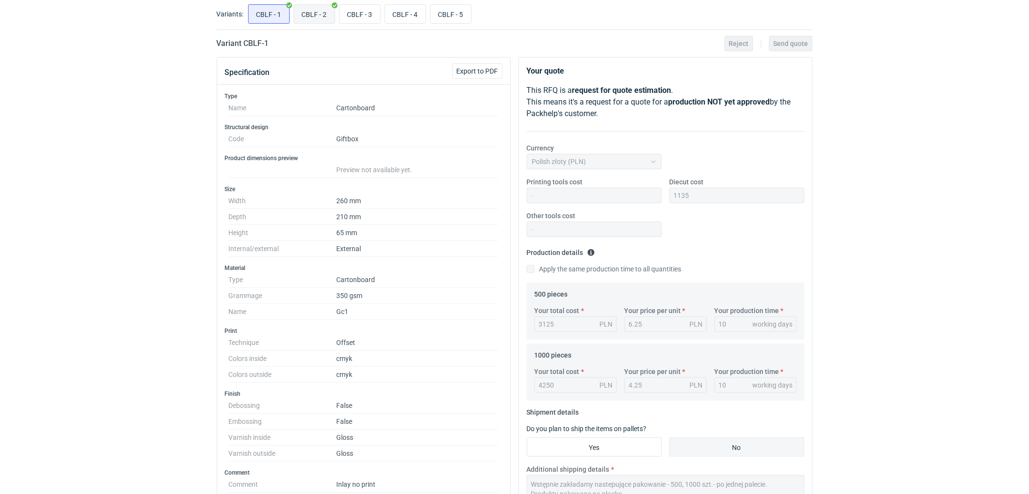
click at [316, 8] on input "CBLF - 2" at bounding box center [314, 14] width 41 height 18
radio input "true"
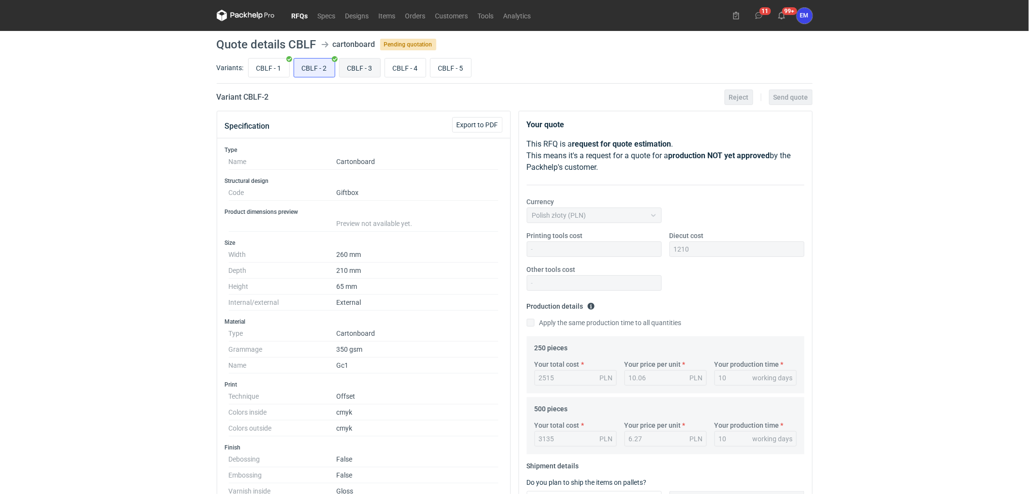
click at [365, 72] on input "CBLF - 3" at bounding box center [360, 68] width 41 height 18
radio input "true"
click at [293, 11] on link "RFQs" at bounding box center [300, 16] width 26 height 12
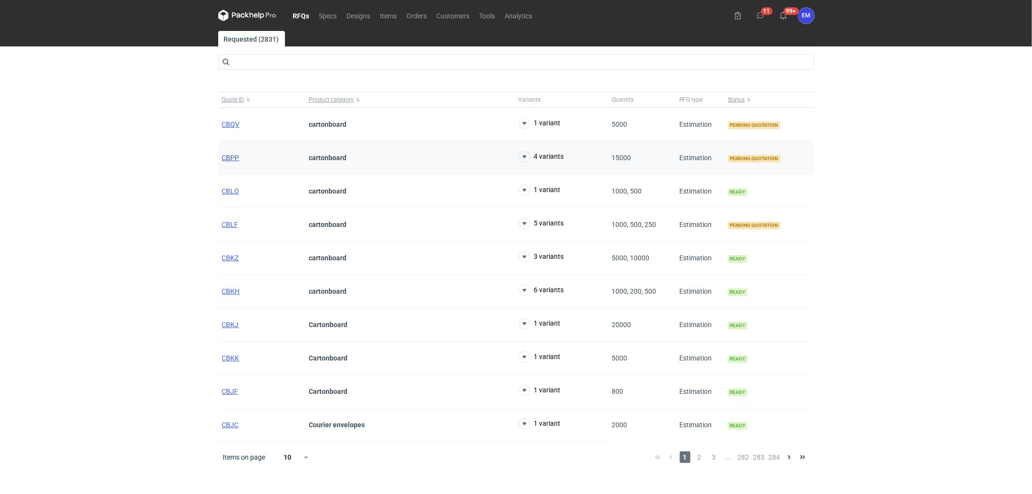
click at [228, 155] on span "CBPP" at bounding box center [230, 158] width 17 height 8
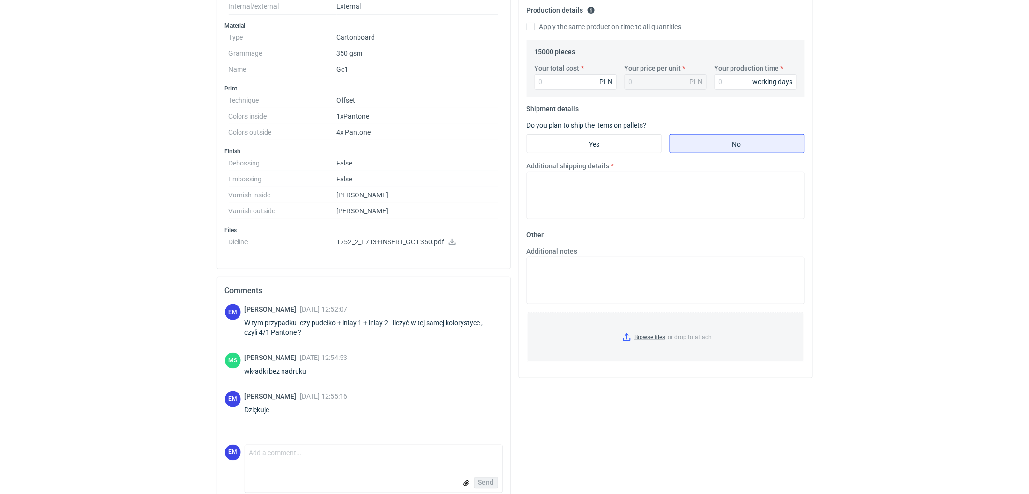
scroll to position [312, 0]
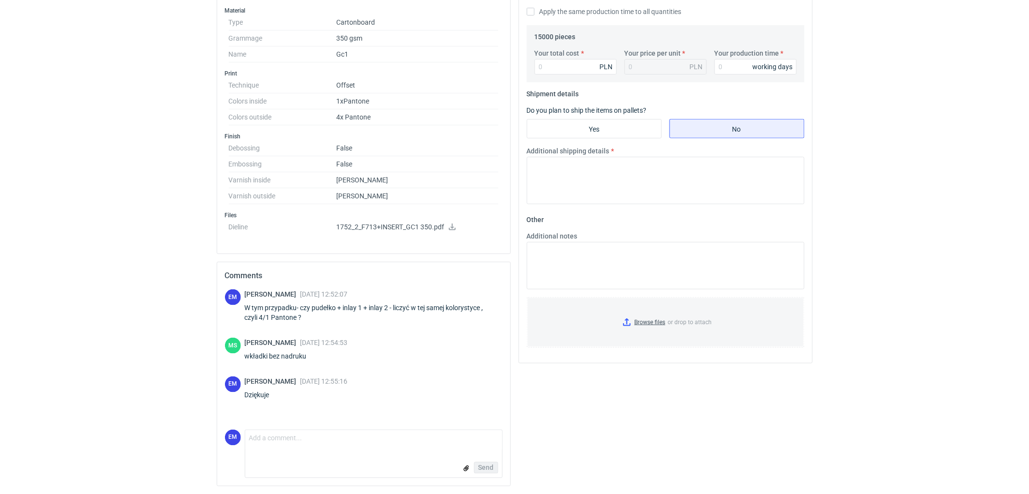
click at [398, 224] on p "1752_2_F713+INSERT_GC1 350.pdf" at bounding box center [418, 227] width 162 height 9
click at [453, 228] on icon at bounding box center [453, 227] width 8 height 7
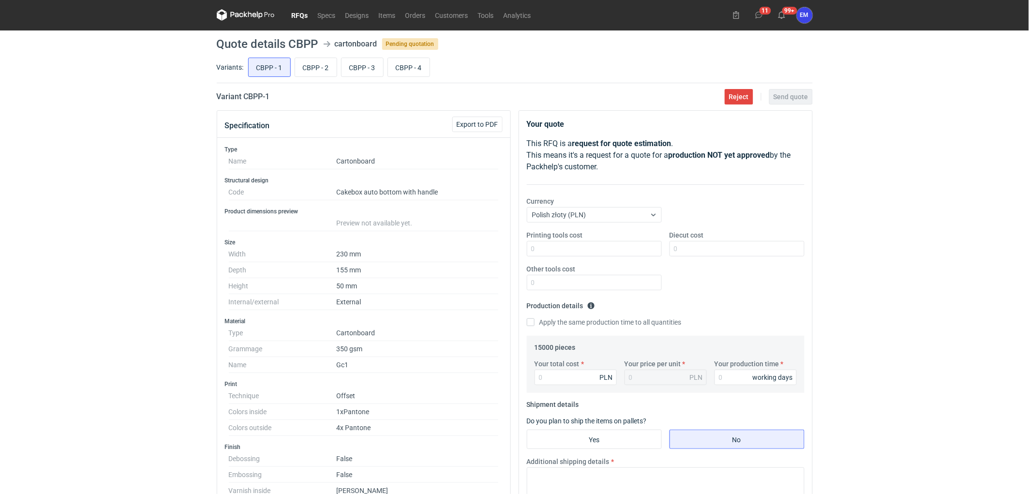
scroll to position [0, 0]
click at [303, 17] on link "RFQs" at bounding box center [300, 16] width 26 height 12
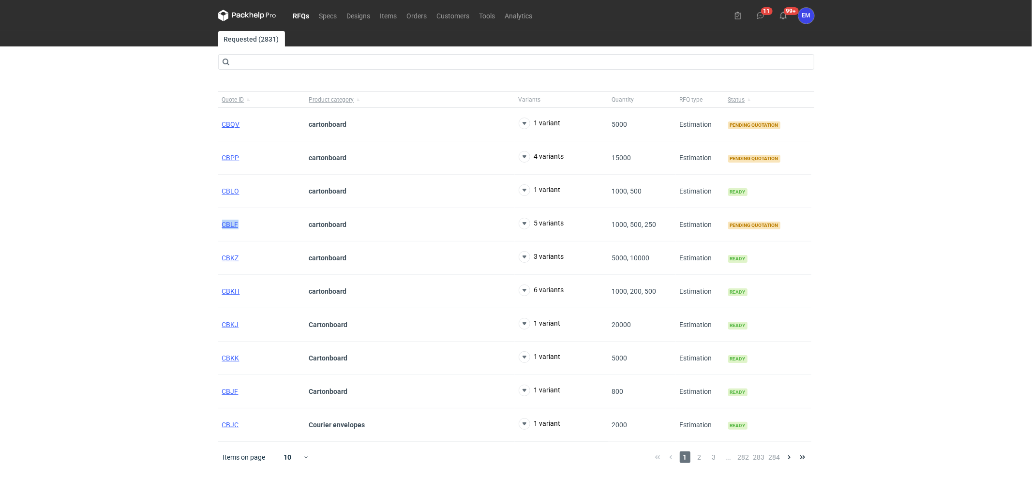
drag, startPoint x: 245, startPoint y: 226, endPoint x: 69, endPoint y: 214, distance: 176.6
click at [69, 214] on div "RFQs Specs Designs Items Orders Customers Tools Analytics 11 99+ EM [PERSON_NAM…" at bounding box center [516, 247] width 1032 height 494
click at [70, 213] on div "RFQs Specs Designs Items Orders Customers Tools Analytics 11 99+ EM [PERSON_NAM…" at bounding box center [516, 247] width 1032 height 494
click at [322, 151] on div "cartonboard" at bounding box center [410, 157] width 210 height 33
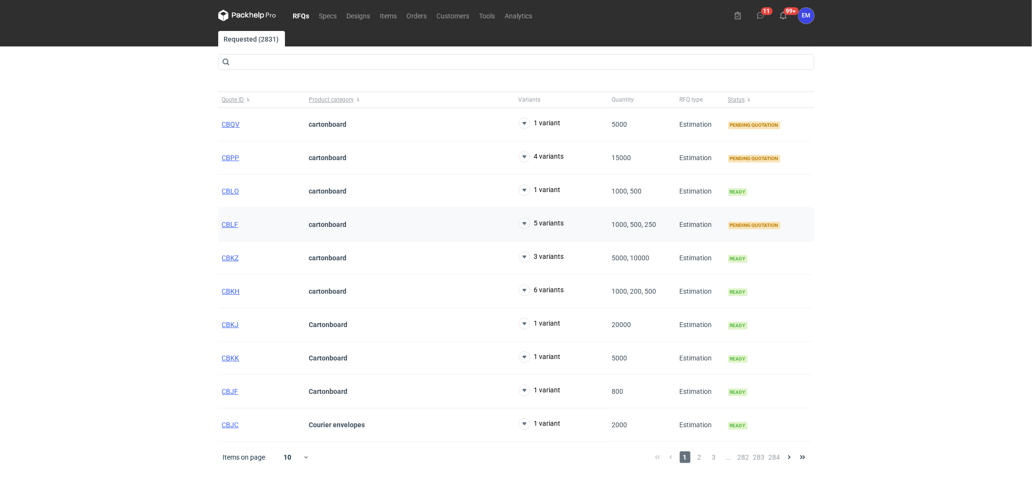
click at [220, 219] on div "CBLF" at bounding box center [261, 224] width 87 height 33
click at [224, 222] on span "CBLF" at bounding box center [230, 225] width 16 height 8
click at [234, 127] on span "CBQV" at bounding box center [231, 125] width 18 height 8
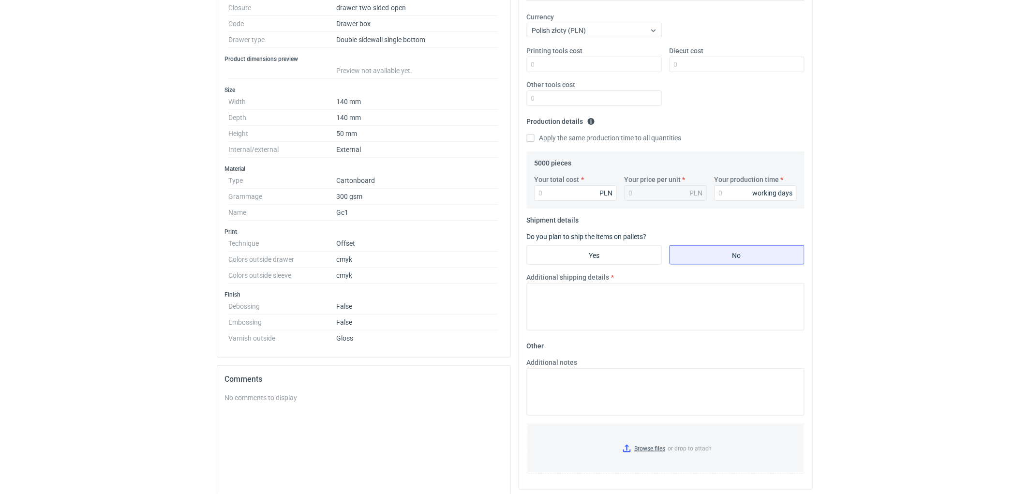
scroll to position [54, 0]
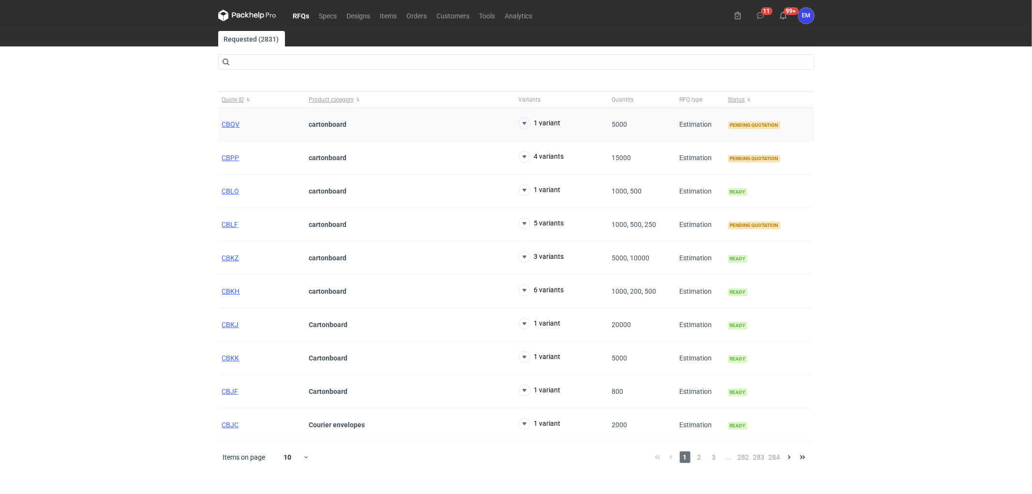
click at [337, 109] on div "cartonboard" at bounding box center [410, 124] width 210 height 33
click at [350, 162] on div "cartonboard" at bounding box center [410, 157] width 210 height 33
click at [365, 227] on div "cartonboard" at bounding box center [410, 224] width 210 height 33
click at [232, 220] on div "CBLF" at bounding box center [261, 224] width 87 height 33
click at [237, 225] on span "CBLF" at bounding box center [230, 225] width 16 height 8
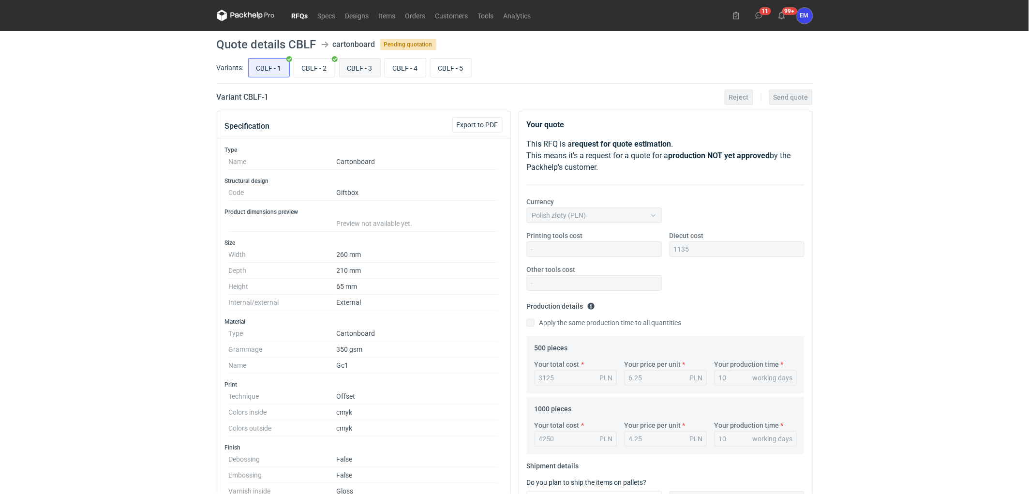
click at [373, 65] on input "CBLF - 3" at bounding box center [360, 68] width 41 height 18
radio input "true"
click at [414, 74] on input "CBLF - 4" at bounding box center [405, 68] width 41 height 18
radio input "true"
click at [457, 71] on input "CBLF - 5" at bounding box center [451, 68] width 41 height 18
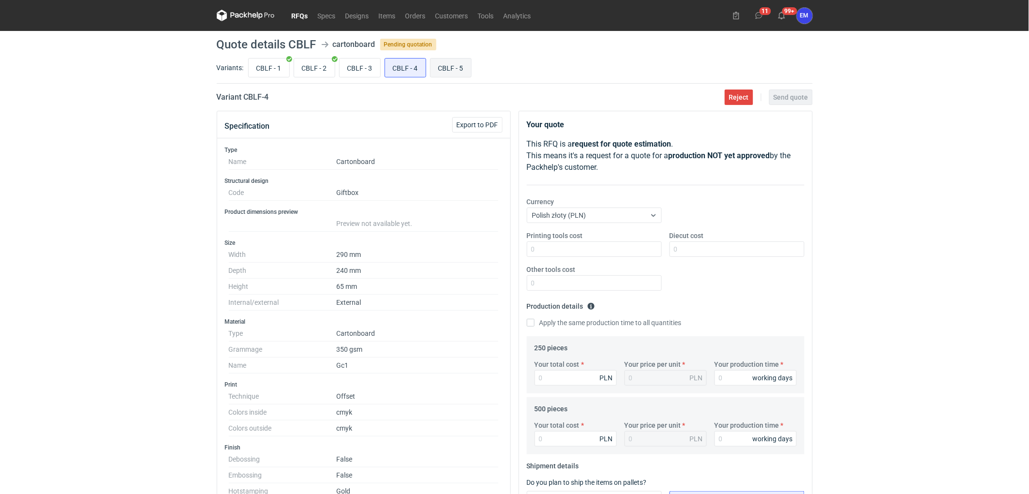
radio input "true"
click at [312, 62] on input "CBLF - 2" at bounding box center [314, 68] width 41 height 18
radio input "true"
click at [277, 66] on input "CBLF - 1" at bounding box center [269, 68] width 41 height 18
radio input "true"
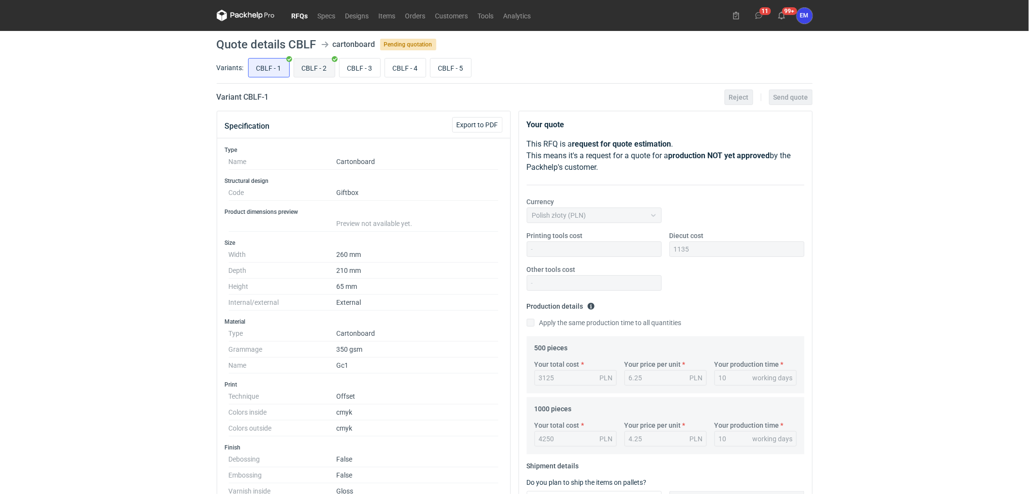
click at [324, 73] on input "CBLF - 2" at bounding box center [314, 68] width 41 height 18
radio input "true"
click at [279, 64] on input "CBLF - 1" at bounding box center [269, 68] width 41 height 18
radio input "true"
click at [373, 70] on input "CBLF - 3" at bounding box center [360, 68] width 41 height 18
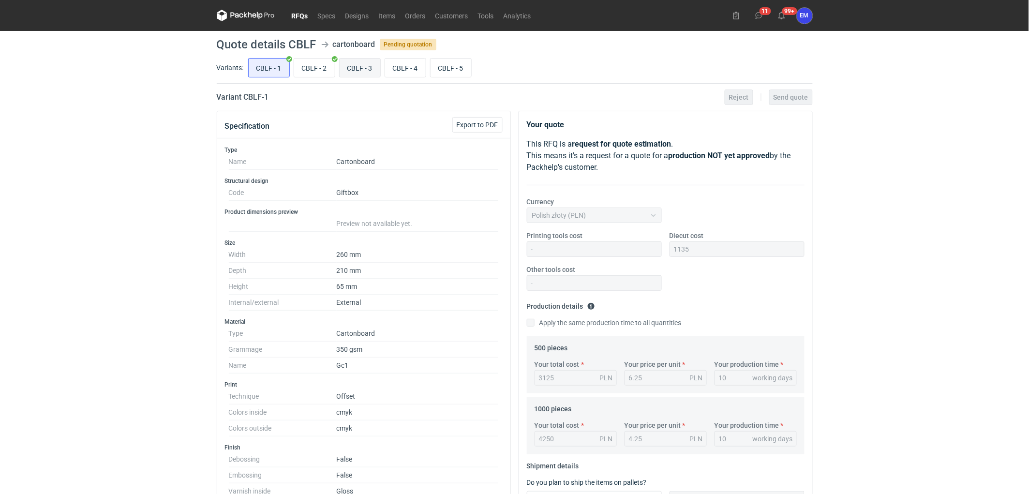
radio input "true"
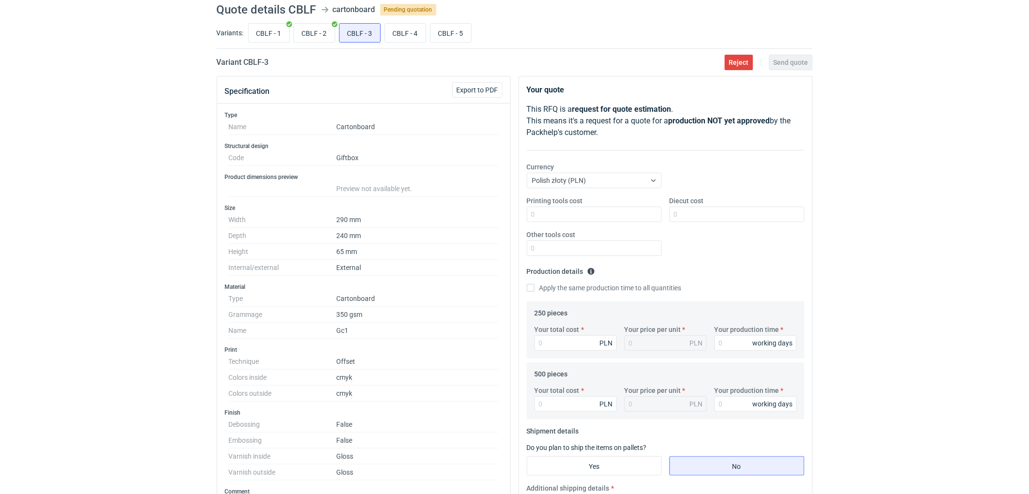
scroll to position [54, 0]
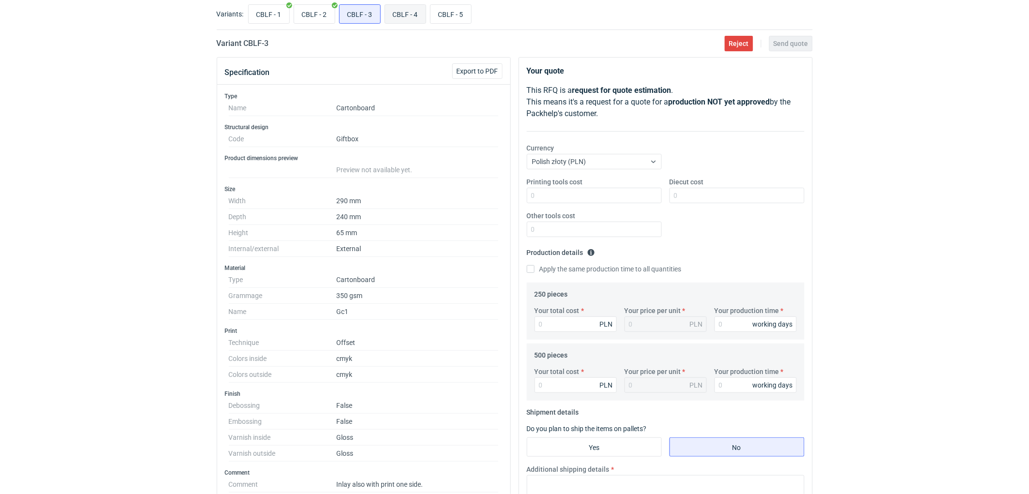
click at [405, 8] on input "CBLF - 4" at bounding box center [405, 14] width 41 height 18
radio input "true"
click at [348, 16] on input "CBLF - 3" at bounding box center [360, 14] width 41 height 18
radio input "true"
click at [310, 14] on input "CBLF - 2" at bounding box center [314, 14] width 41 height 18
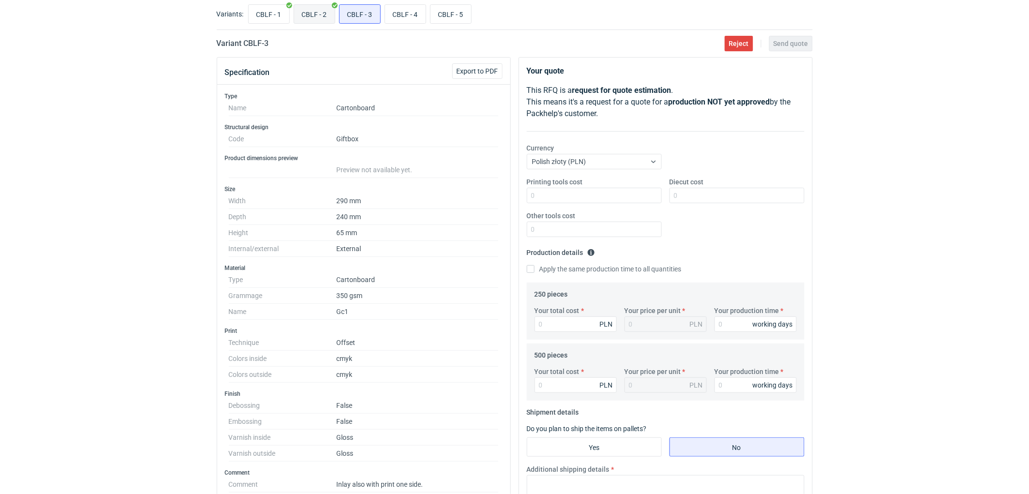
radio input "true"
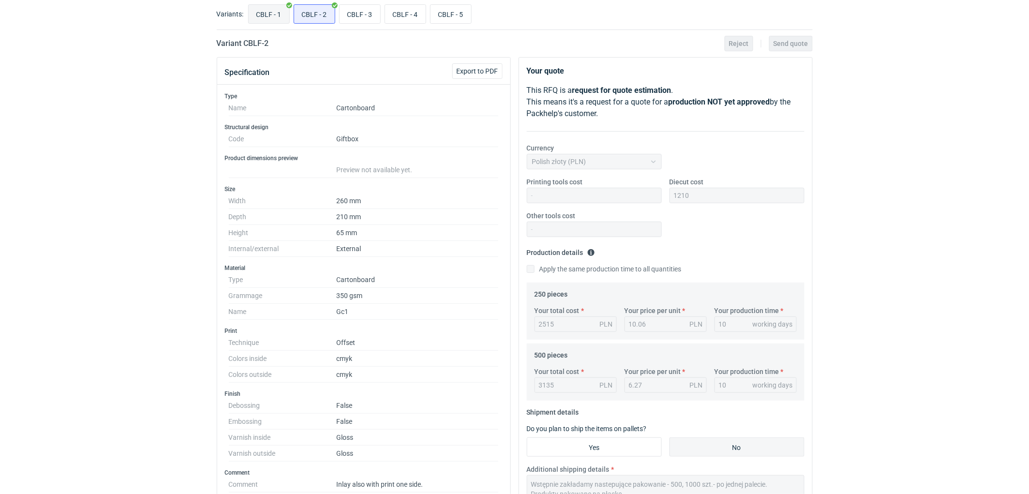
click at [272, 9] on input "CBLF - 1" at bounding box center [269, 14] width 41 height 18
radio input "true"
click at [439, 12] on input "CBLF - 5" at bounding box center [451, 14] width 41 height 18
radio input "true"
